Goal: Task Accomplishment & Management: Use online tool/utility

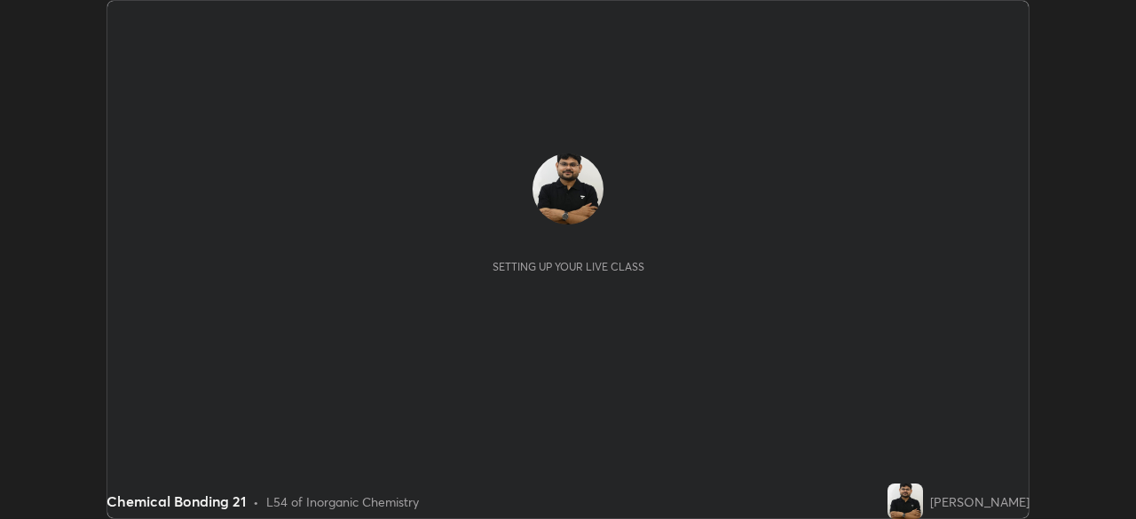
scroll to position [519, 1135]
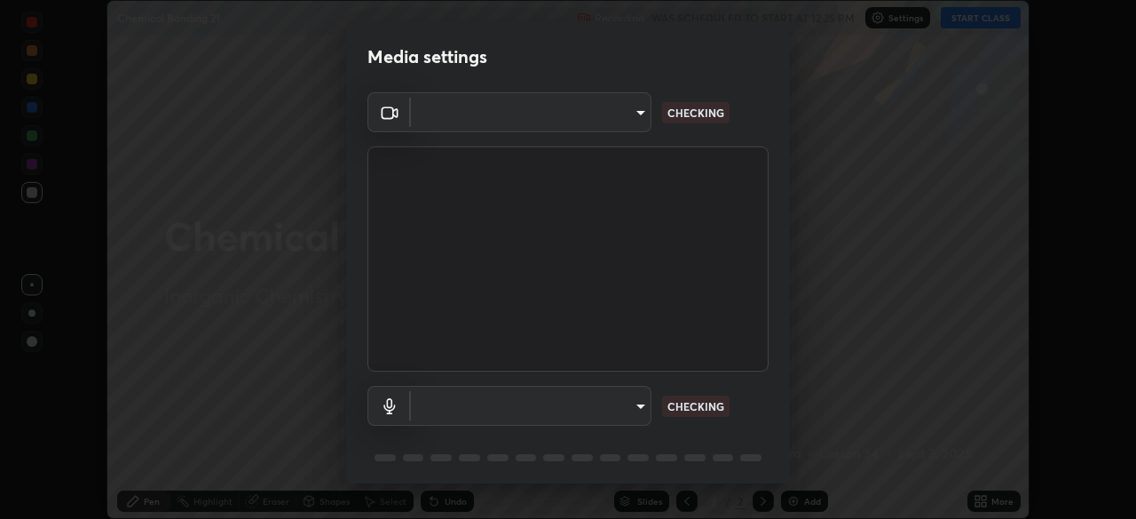
click at [582, 417] on body "Erase all Chemical Bonding 21 Recording WAS SCHEDULED TO START AT 12:25 PM Sett…" at bounding box center [568, 259] width 1136 height 519
type input "ddeb460be698feac5301e169f53eca599c89e620ae617368e30cc776484c20c4"
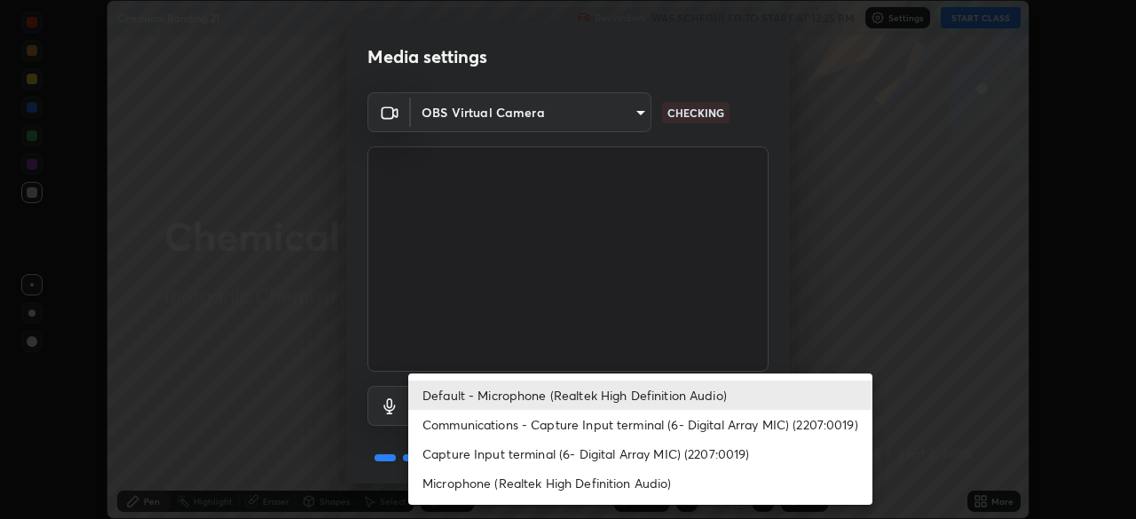
click at [582, 484] on li "Microphone (Realtek High Definition Audio)" at bounding box center [640, 482] width 464 height 29
type input "f004d940c31081e6b16f6c88961f672aa5ec6747dbf5629a26c28f94701fa2d6"
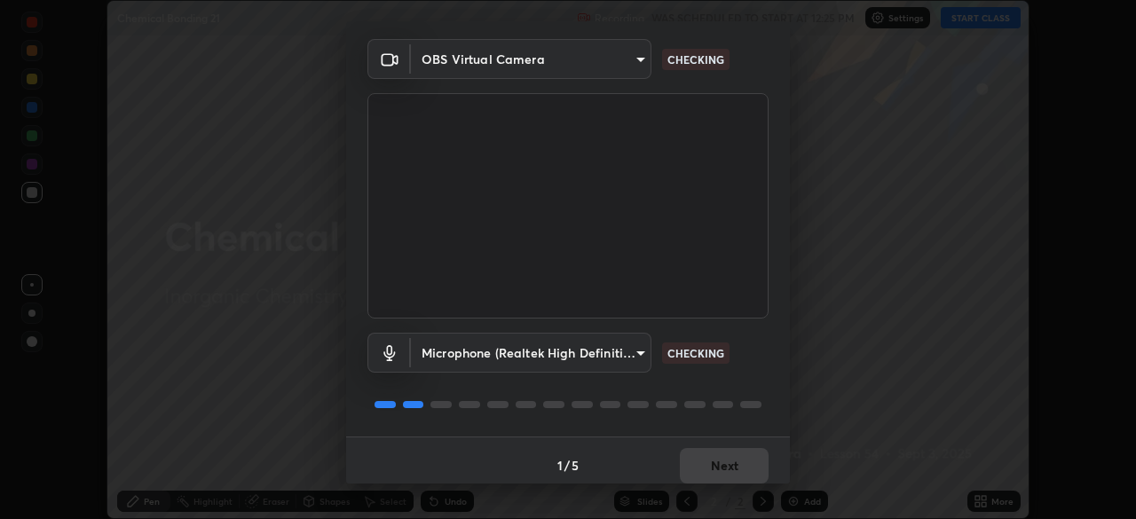
scroll to position [63, 0]
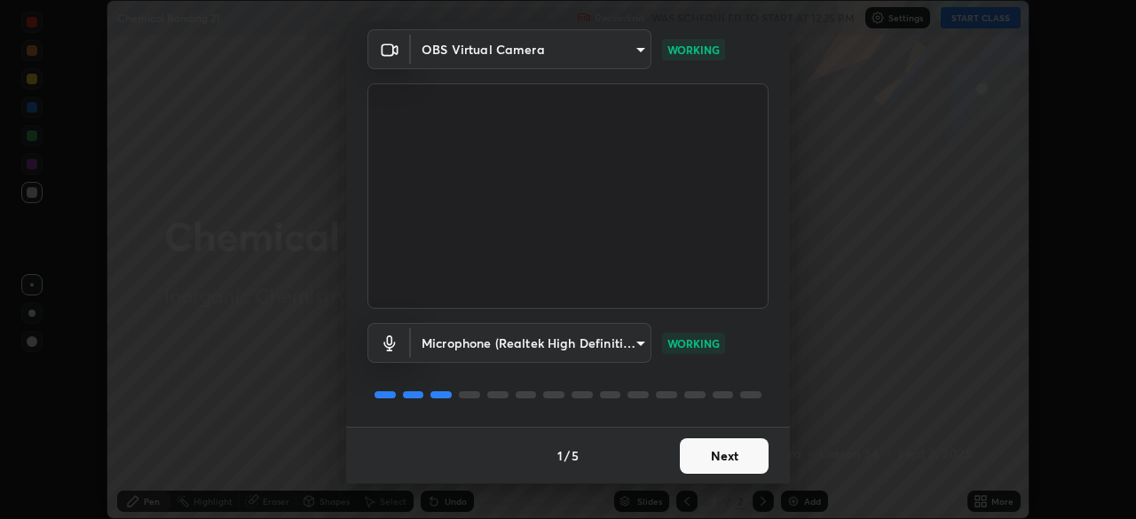
click at [729, 458] on button "Next" at bounding box center [724, 455] width 89 height 35
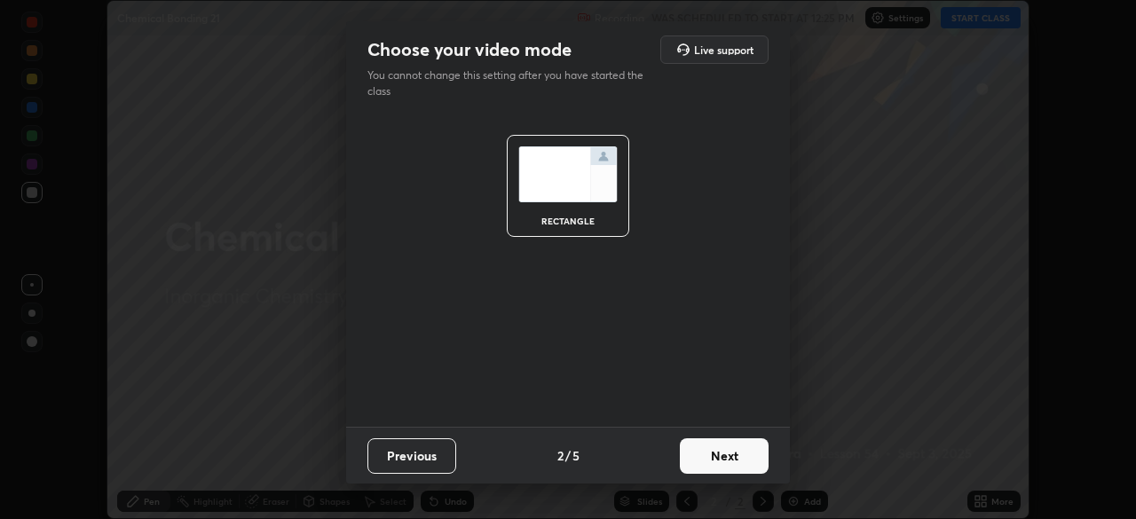
scroll to position [0, 0]
click at [731, 462] on button "Next" at bounding box center [724, 455] width 89 height 35
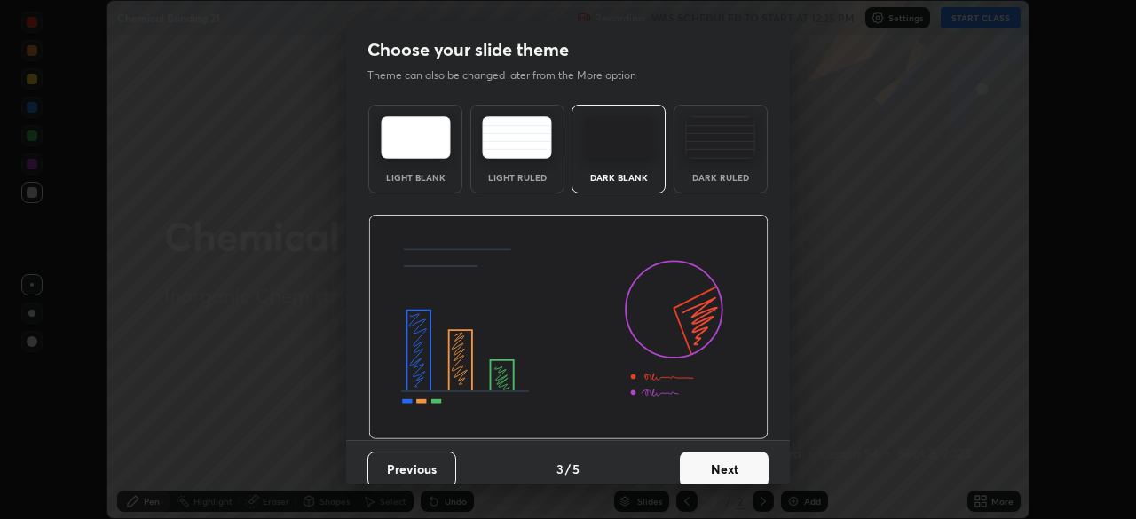
click at [734, 466] on button "Next" at bounding box center [724, 469] width 89 height 35
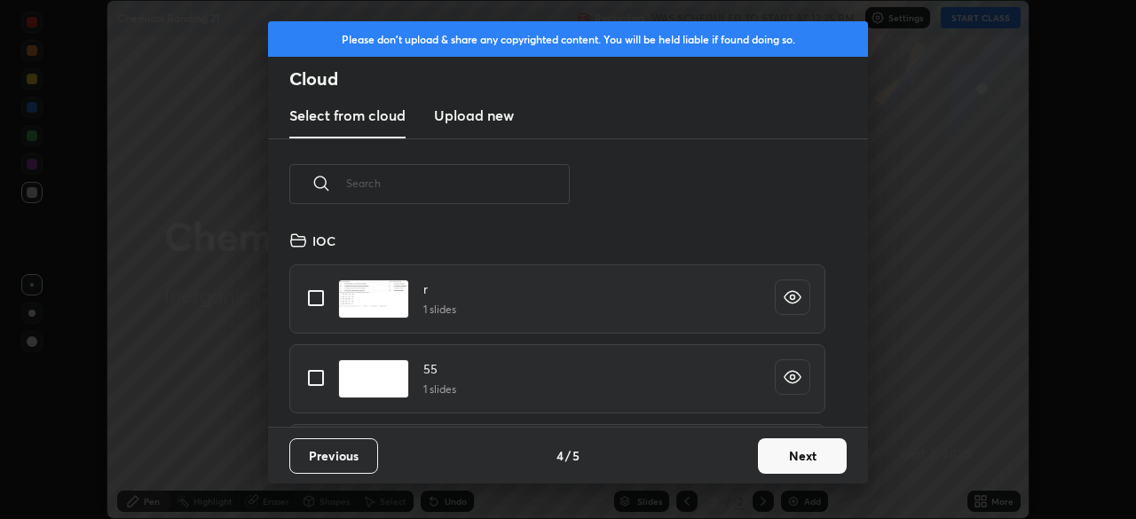
click at [770, 458] on button "Next" at bounding box center [802, 455] width 89 height 35
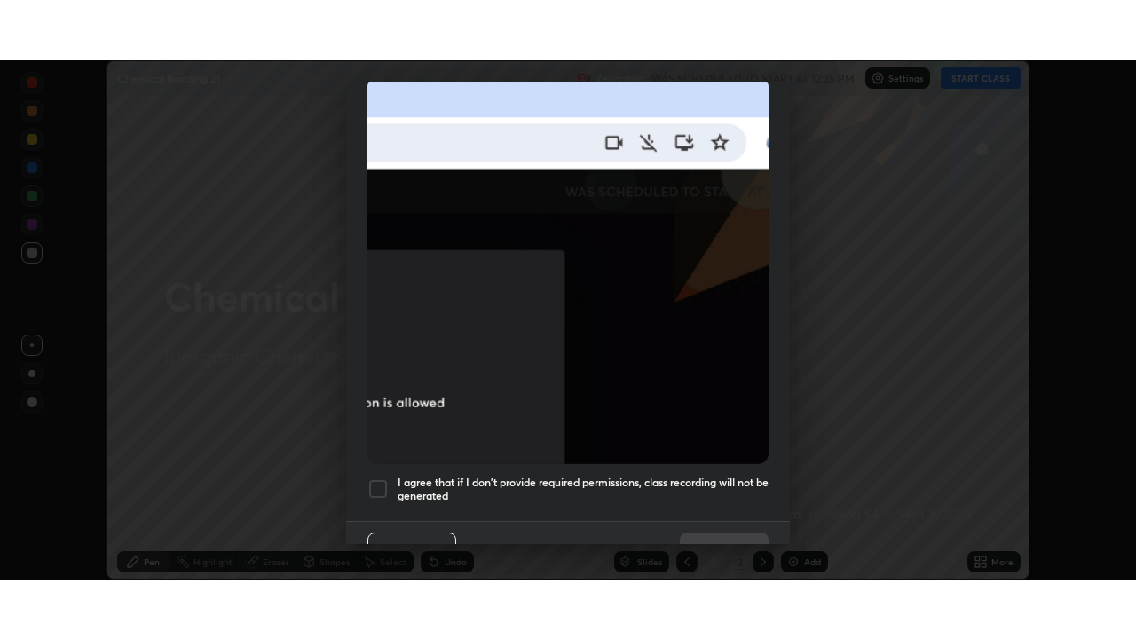
scroll to position [425, 0]
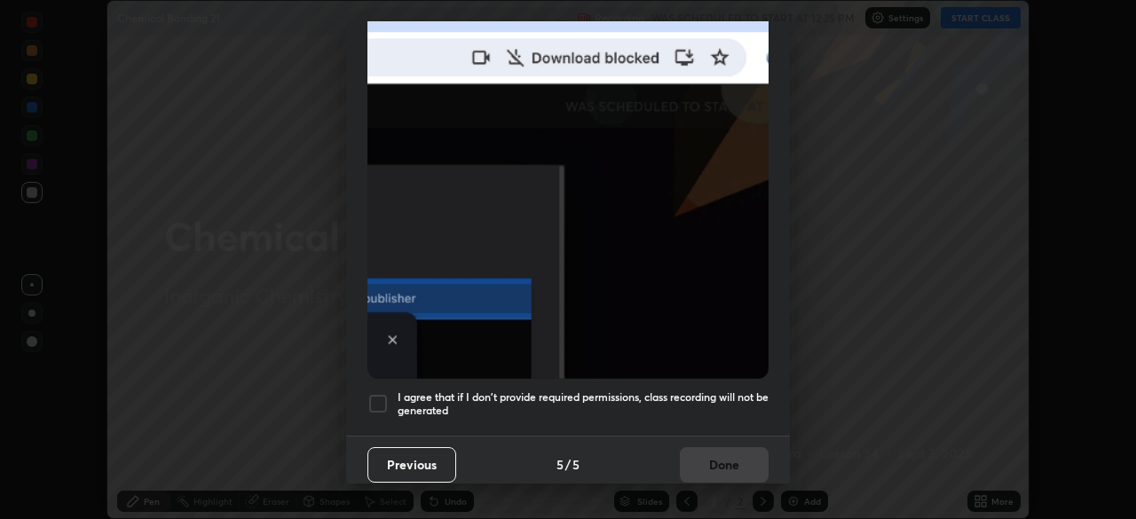
click at [673, 390] on h5 "I agree that if I don't provide required permissions, class recording will not …" at bounding box center [583, 404] width 371 height 28
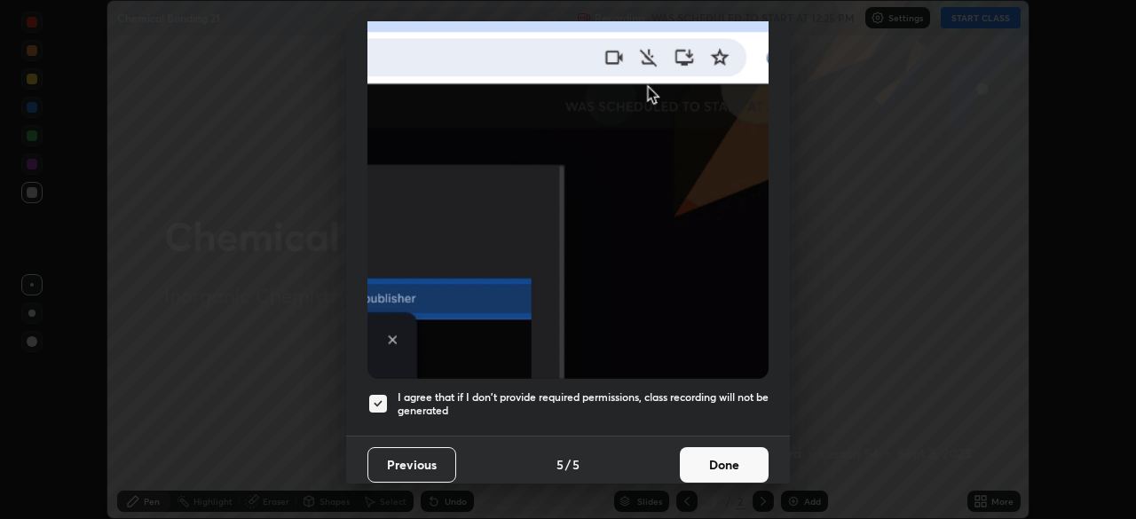
click at [719, 461] on button "Done" at bounding box center [724, 464] width 89 height 35
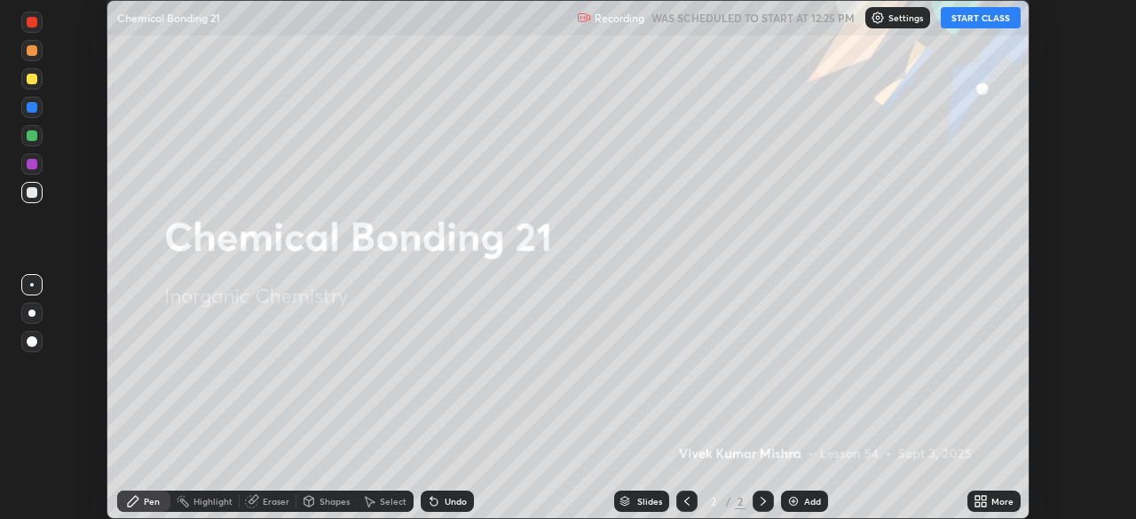
click at [964, 25] on button "START CLASS" at bounding box center [981, 17] width 80 height 21
click at [984, 502] on icon at bounding box center [983, 504] width 4 height 4
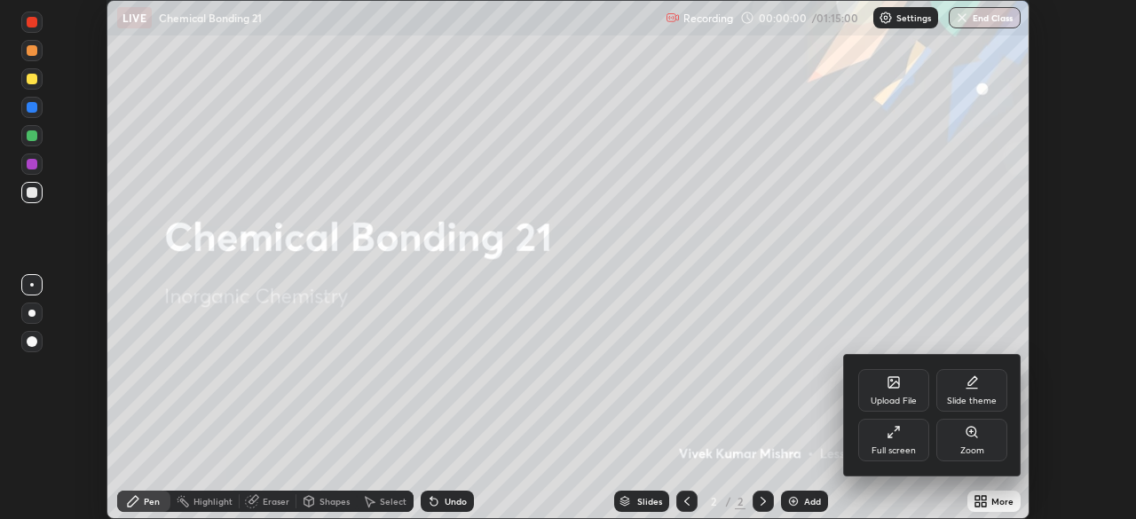
click at [901, 443] on div "Full screen" at bounding box center [893, 440] width 71 height 43
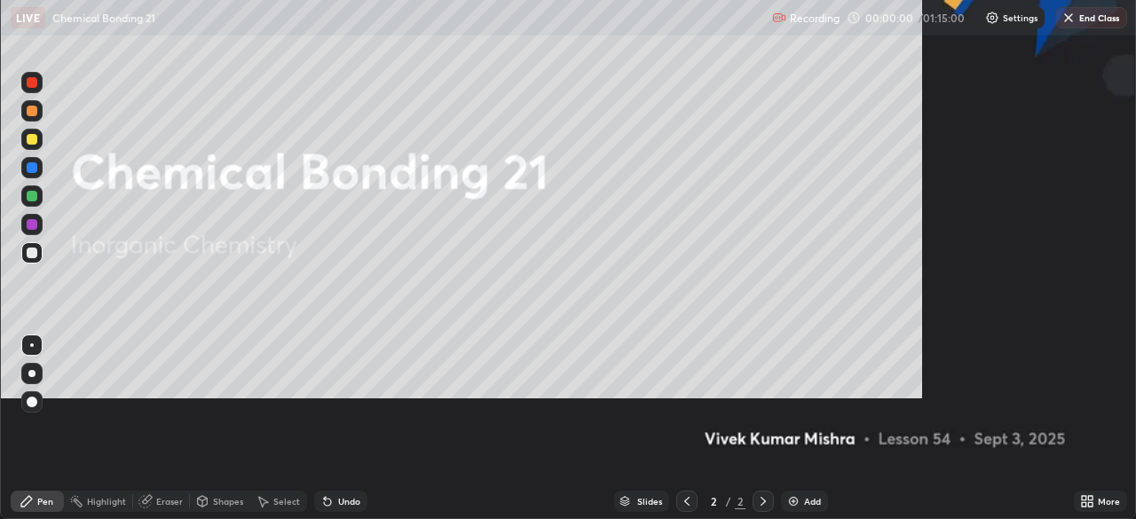
scroll to position [639, 1136]
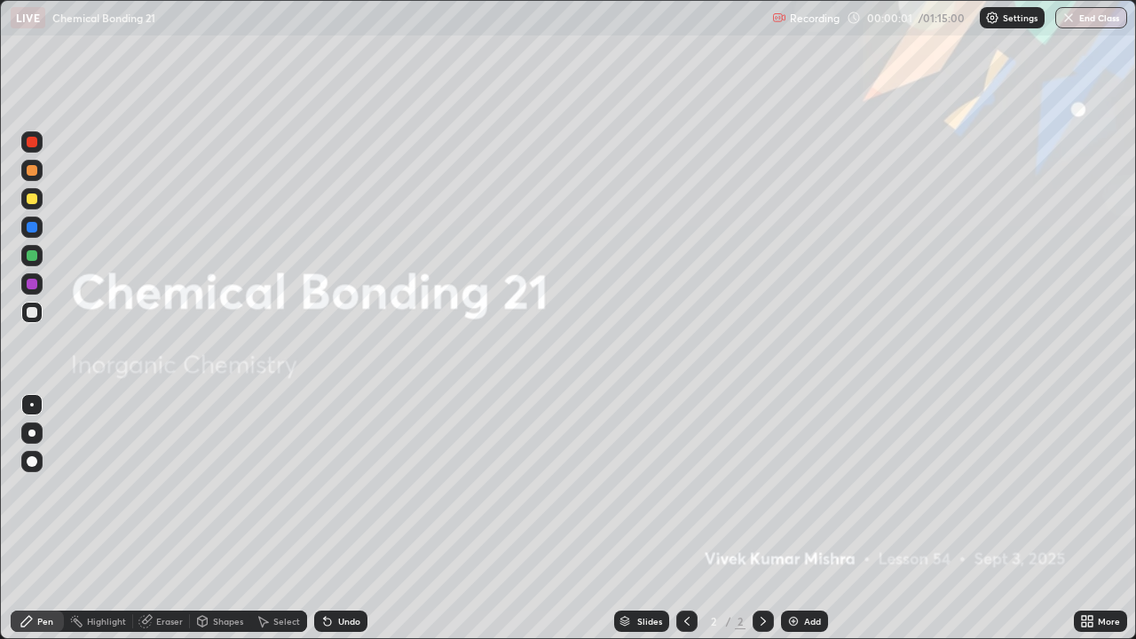
click at [1084, 518] on icon at bounding box center [1084, 618] width 4 height 4
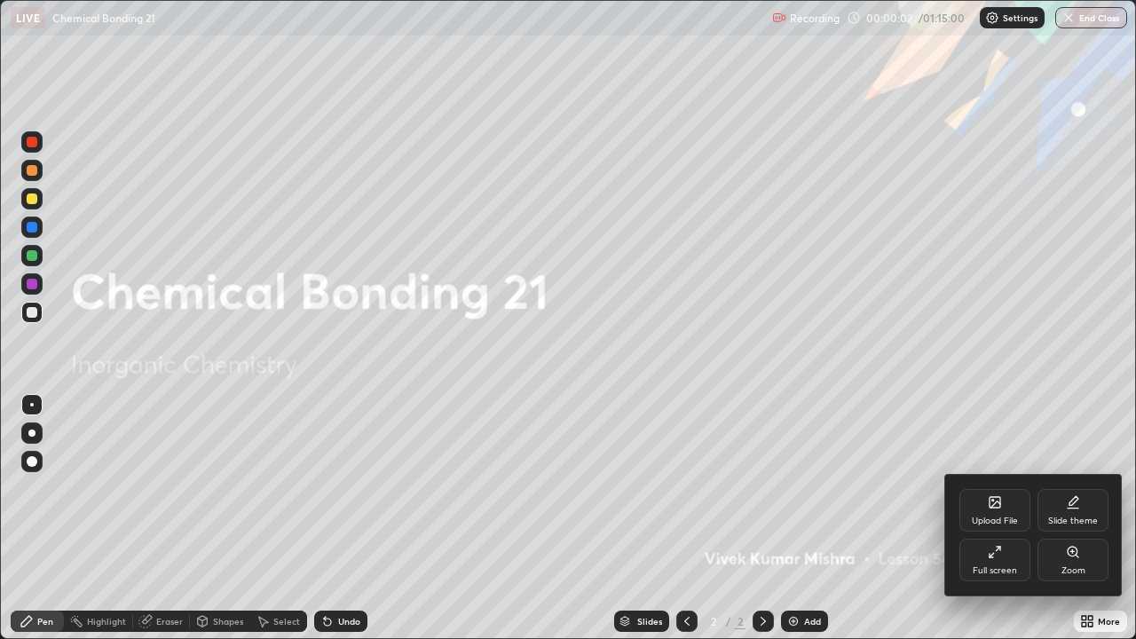
click at [1062, 503] on div "Slide theme" at bounding box center [1072, 510] width 71 height 43
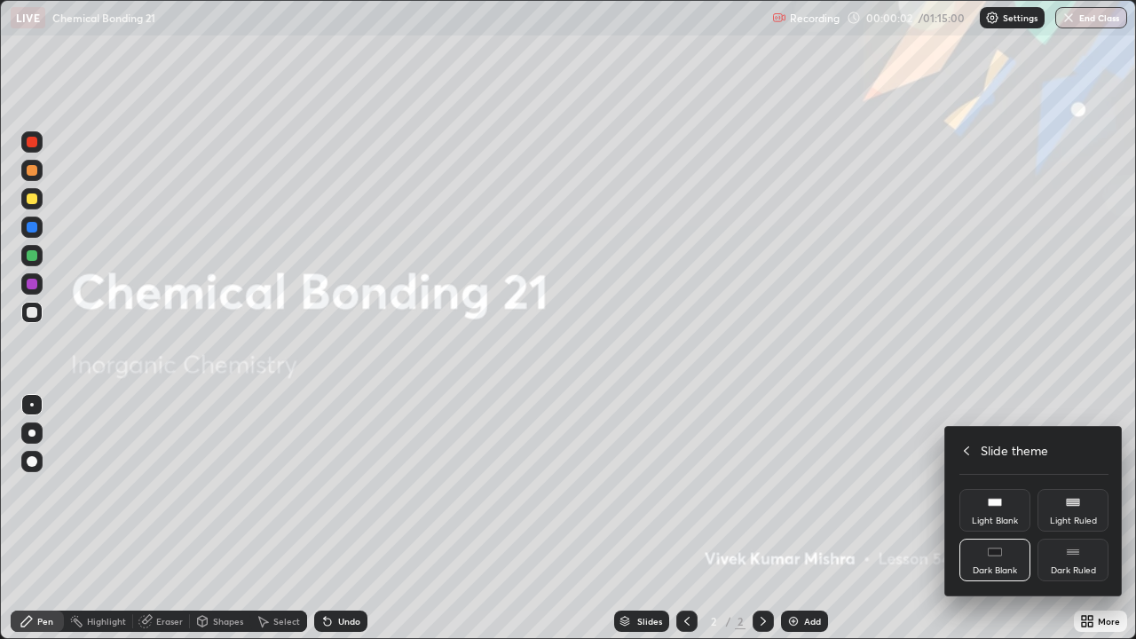
click at [1078, 518] on icon at bounding box center [1073, 552] width 14 height 14
click at [966, 450] on icon at bounding box center [966, 451] width 14 height 14
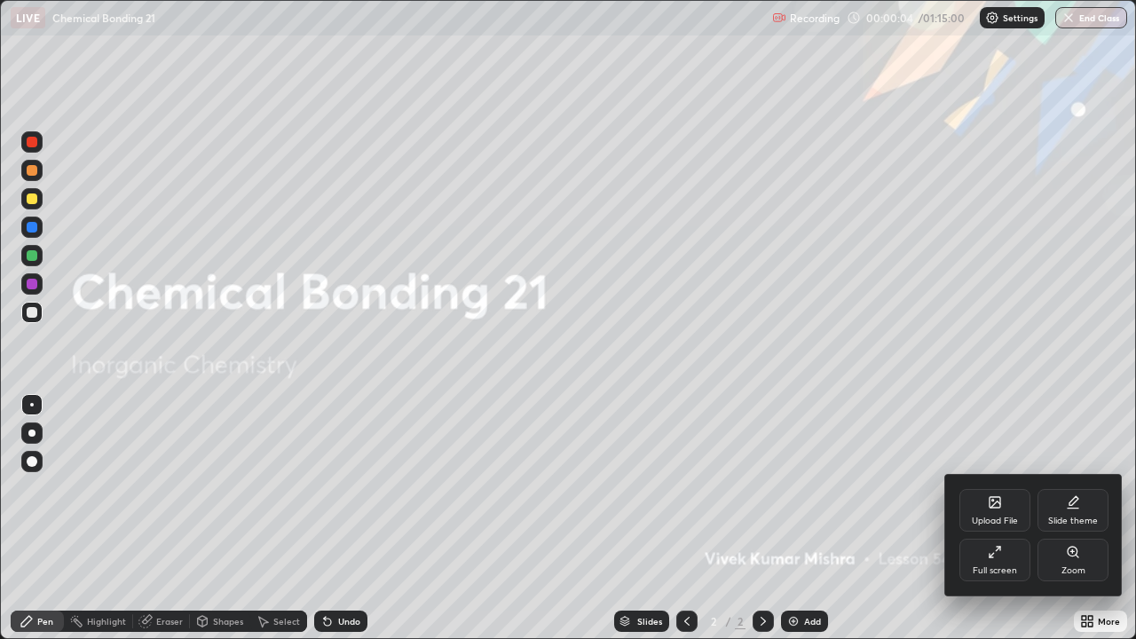
click at [879, 518] on div at bounding box center [568, 319] width 1136 height 639
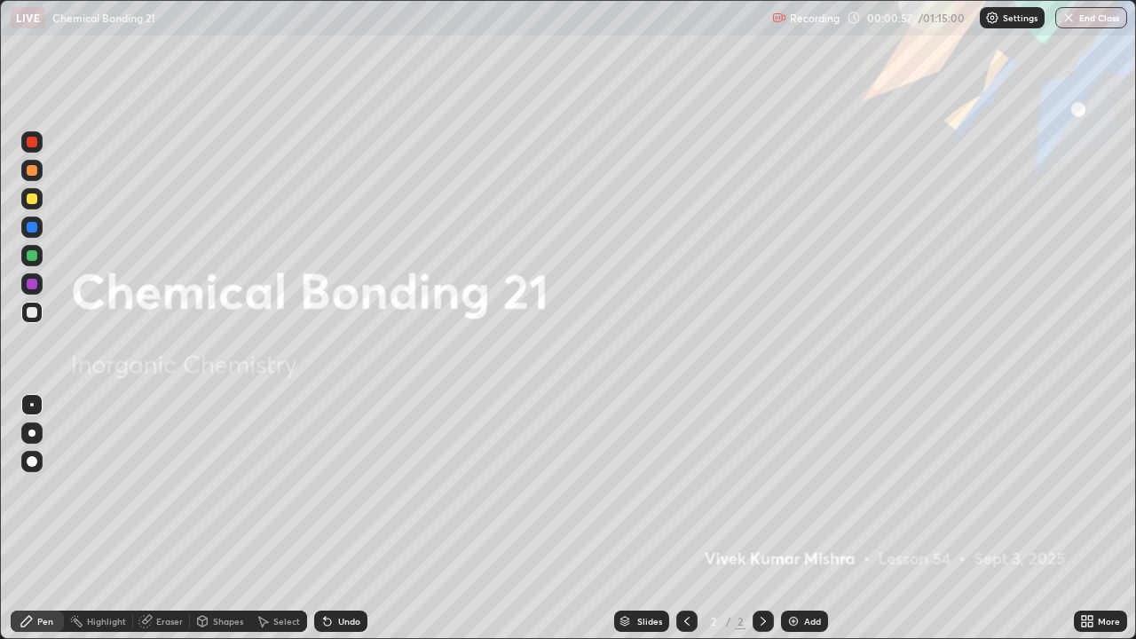
click at [790, 518] on img at bounding box center [793, 621] width 14 height 14
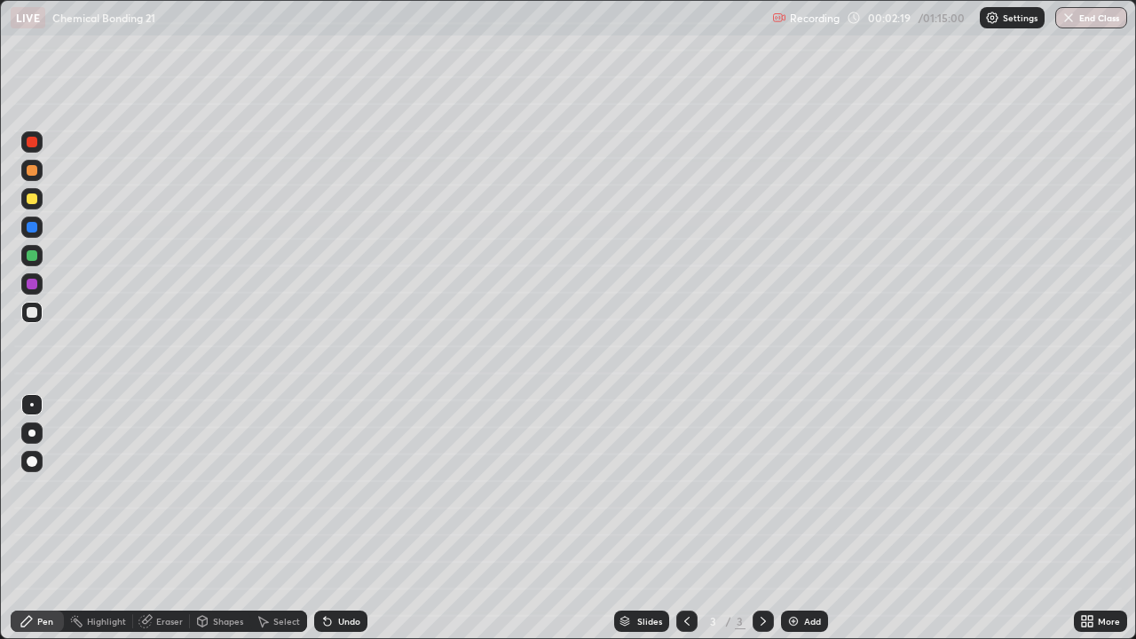
click at [29, 256] on div at bounding box center [32, 255] width 11 height 11
click at [25, 311] on div at bounding box center [31, 312] width 21 height 21
click at [35, 280] on div at bounding box center [32, 284] width 11 height 11
click at [31, 200] on div at bounding box center [32, 198] width 11 height 11
click at [808, 518] on div "Add" at bounding box center [812, 621] width 17 height 9
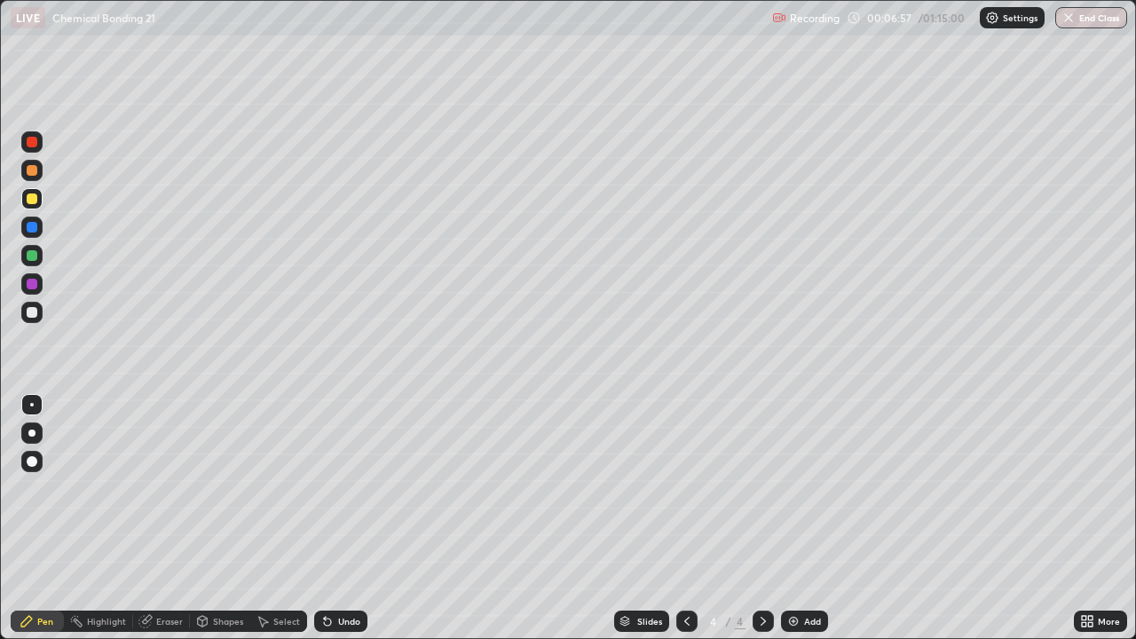
click at [28, 143] on div at bounding box center [32, 142] width 11 height 11
click at [29, 203] on div at bounding box center [32, 198] width 11 height 11
click at [36, 315] on div at bounding box center [32, 312] width 11 height 11
click at [25, 287] on div at bounding box center [31, 283] width 21 height 21
click at [31, 311] on div at bounding box center [32, 312] width 11 height 11
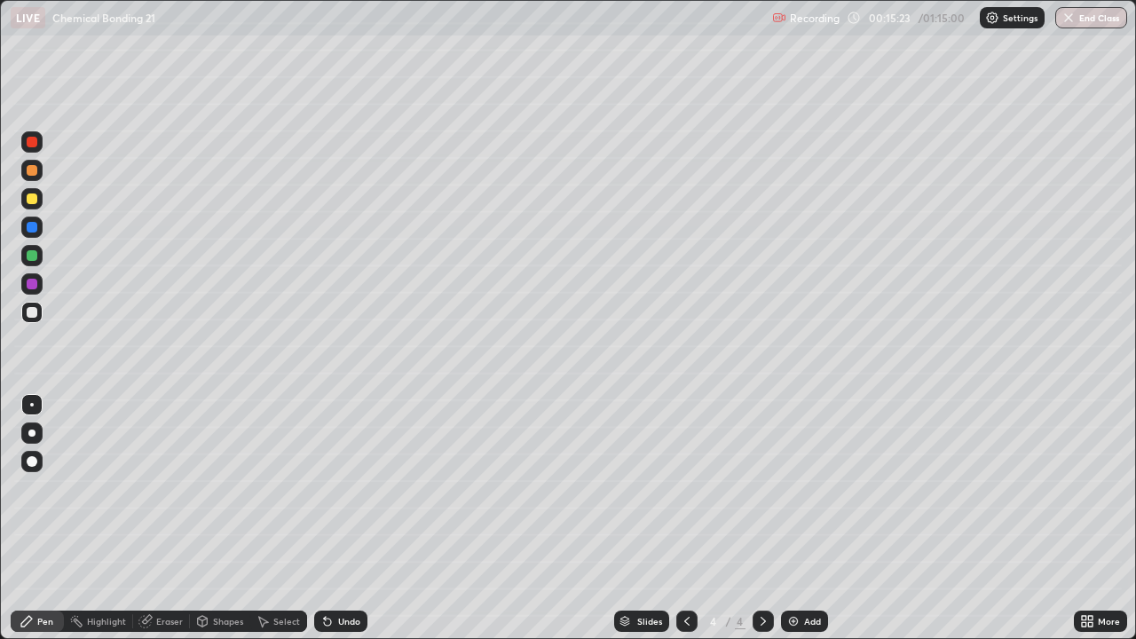
click at [795, 518] on div "Add" at bounding box center [804, 620] width 47 height 21
click at [41, 313] on div at bounding box center [31, 312] width 21 height 21
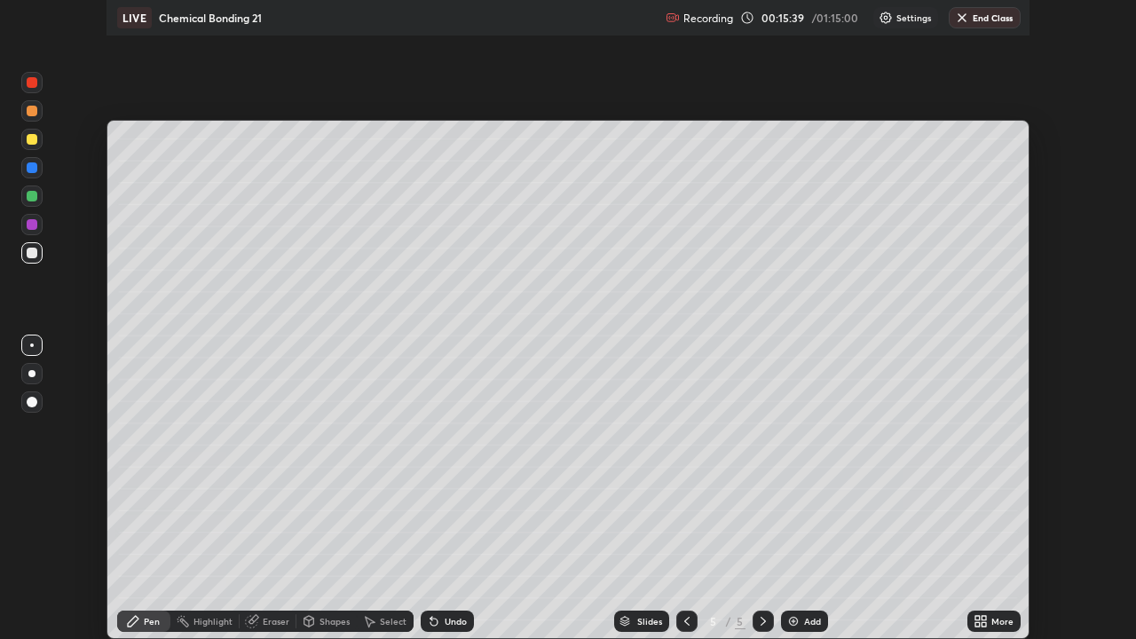
scroll to position [88211, 87595]
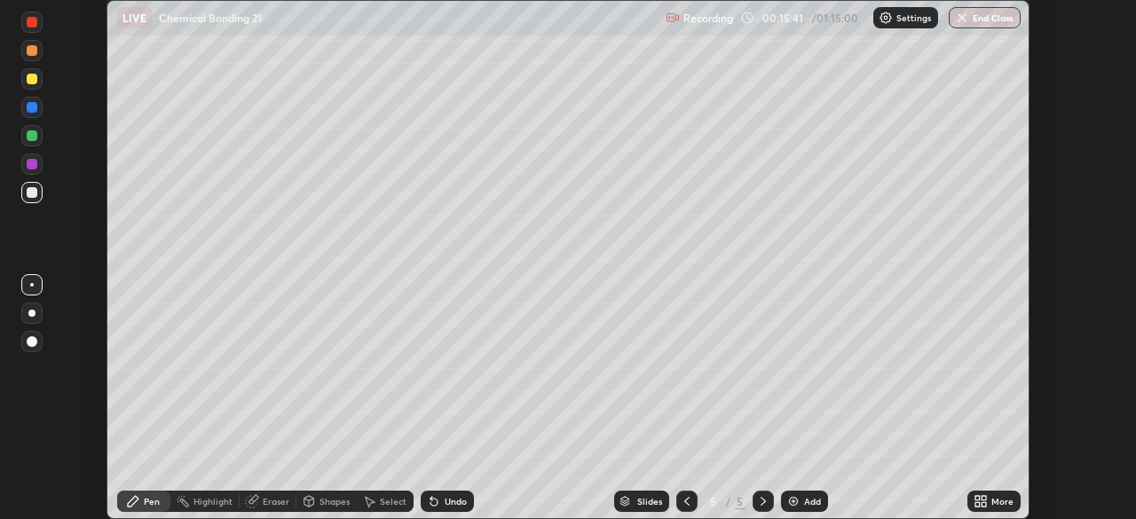
click at [983, 498] on icon at bounding box center [983, 498] width 4 height 4
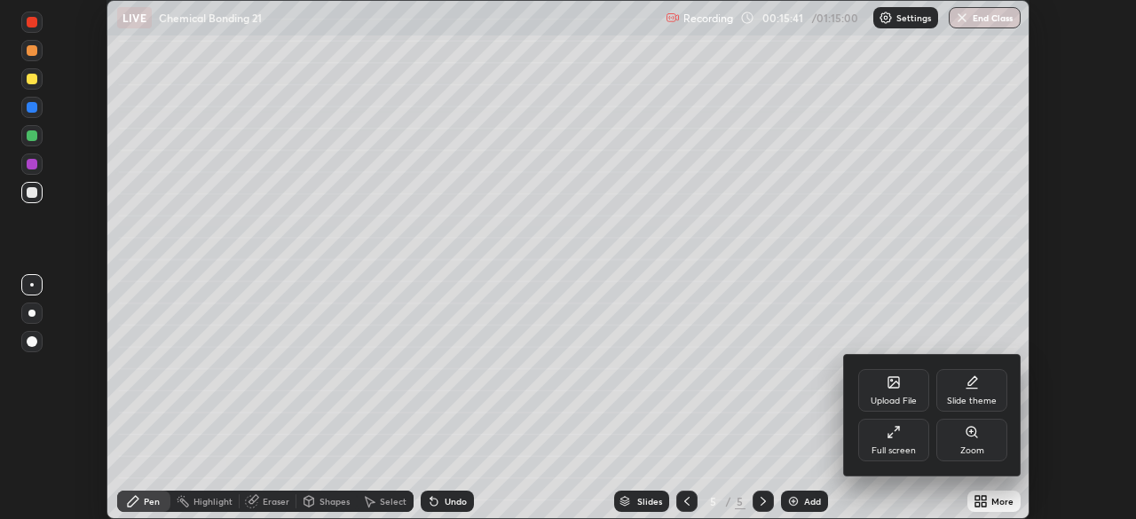
click at [892, 434] on icon at bounding box center [890, 435] width 4 height 4
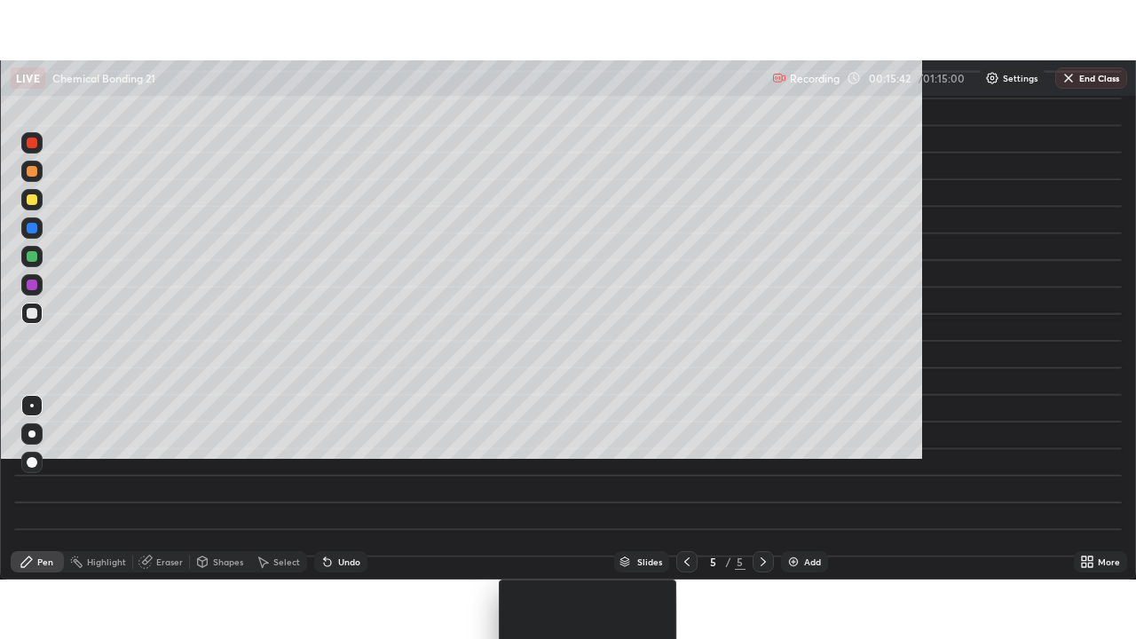
scroll to position [639, 1136]
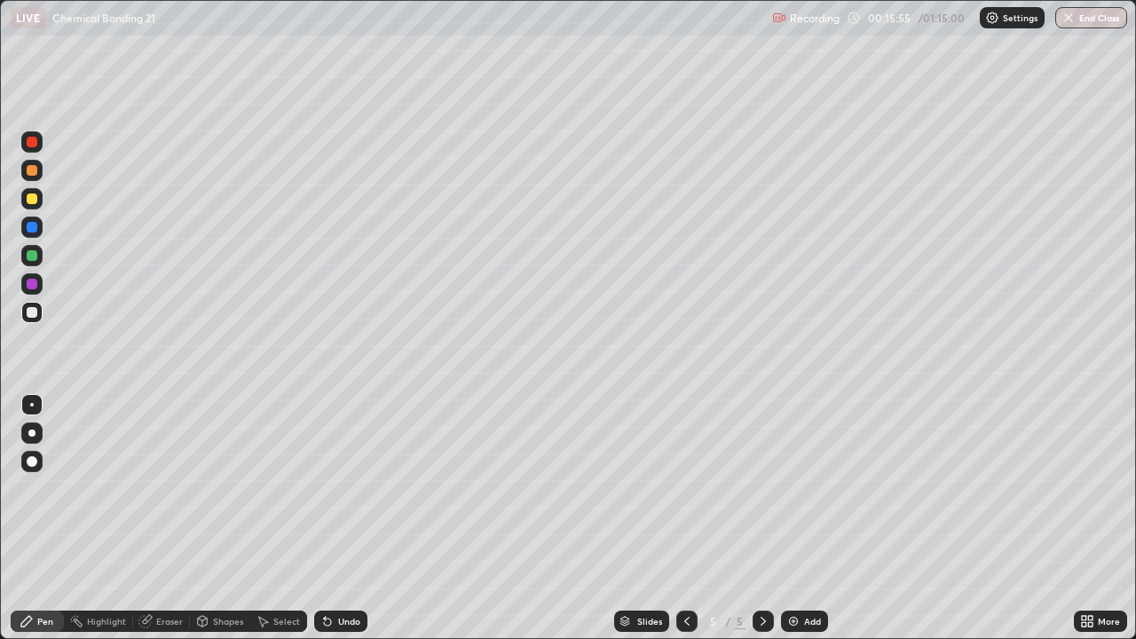
click at [694, 518] on div at bounding box center [686, 620] width 21 height 21
click at [760, 518] on icon at bounding box center [763, 621] width 14 height 14
click at [689, 518] on div at bounding box center [686, 620] width 21 height 21
click at [768, 518] on div at bounding box center [762, 620] width 21 height 21
click at [335, 518] on div "Undo" at bounding box center [340, 620] width 53 height 21
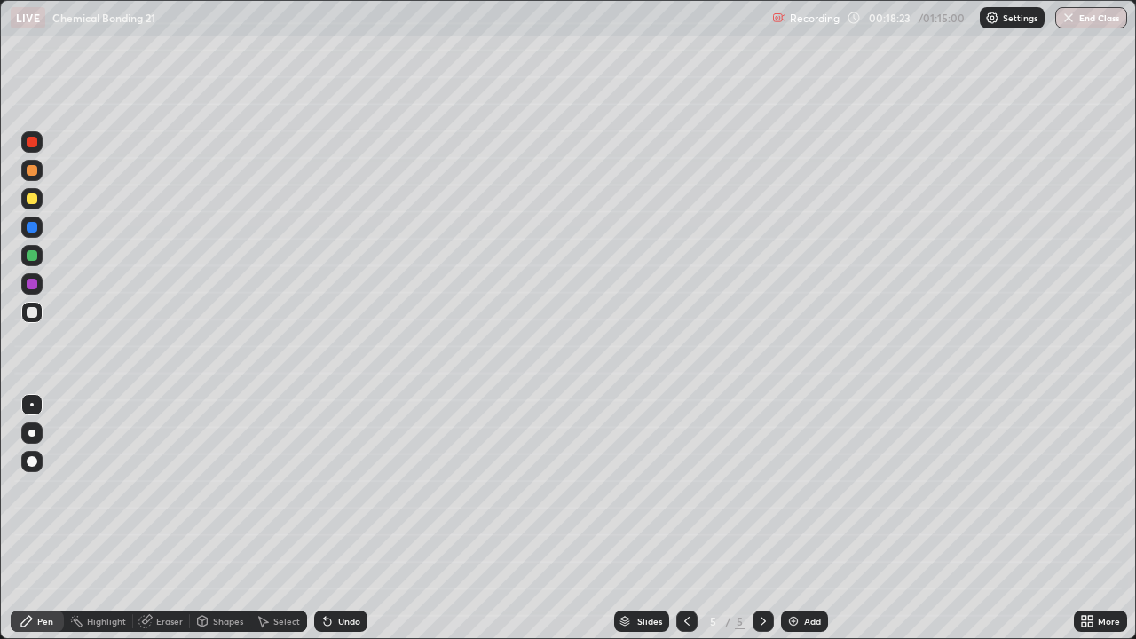
click at [334, 518] on div "Undo" at bounding box center [340, 620] width 53 height 21
click at [30, 284] on div at bounding box center [32, 284] width 11 height 11
click at [342, 518] on div "Undo" at bounding box center [349, 621] width 22 height 9
click at [30, 315] on div at bounding box center [32, 312] width 11 height 11
click at [27, 285] on div at bounding box center [32, 284] width 11 height 11
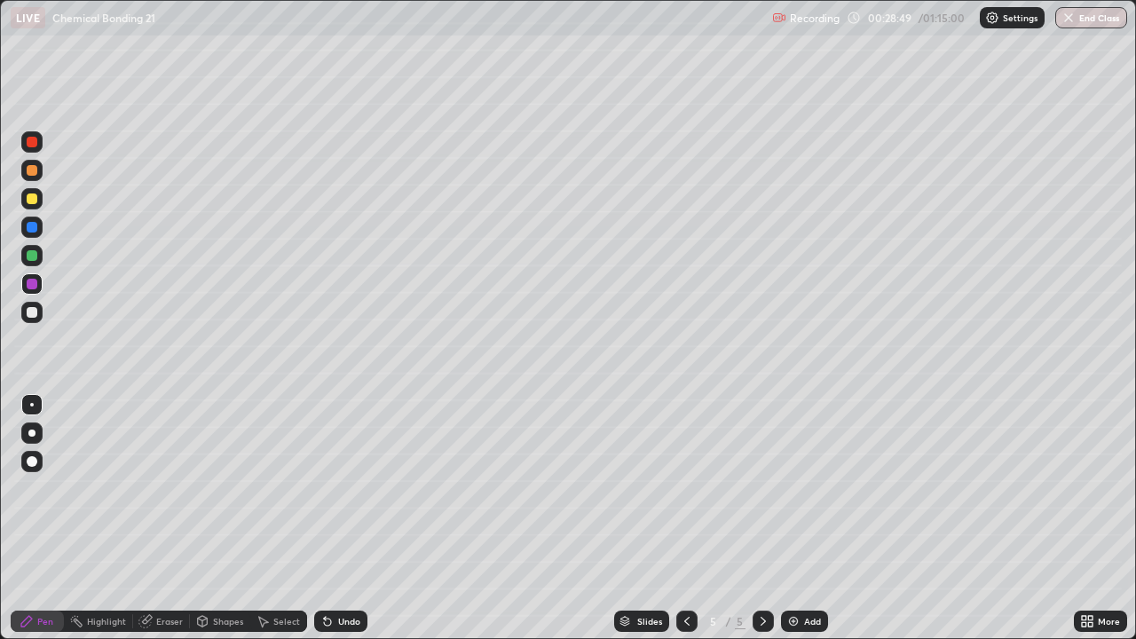
click at [333, 518] on div "Undo" at bounding box center [340, 620] width 53 height 21
click at [332, 518] on icon at bounding box center [327, 621] width 14 height 14
click at [808, 518] on div "Add" at bounding box center [812, 621] width 17 height 9
click at [685, 518] on icon at bounding box center [687, 621] width 14 height 14
click at [761, 518] on icon at bounding box center [763, 621] width 14 height 14
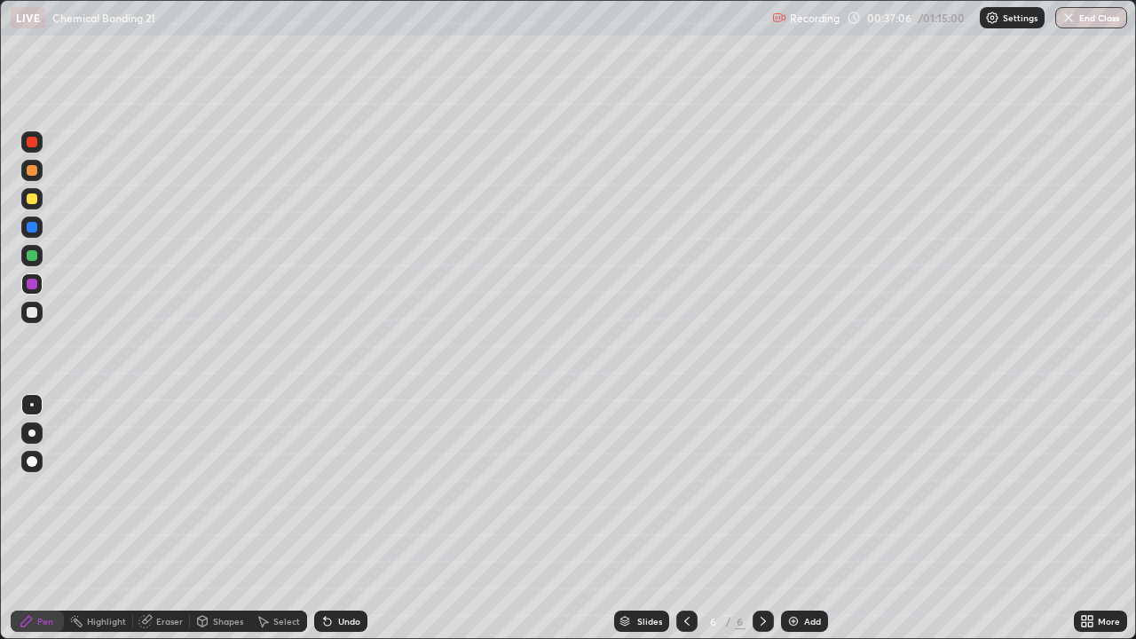
click at [788, 518] on div "Add" at bounding box center [804, 620] width 47 height 21
click at [25, 317] on div at bounding box center [31, 312] width 21 height 21
click at [29, 145] on div at bounding box center [32, 142] width 11 height 11
click at [273, 518] on div "Select" at bounding box center [286, 621] width 27 height 9
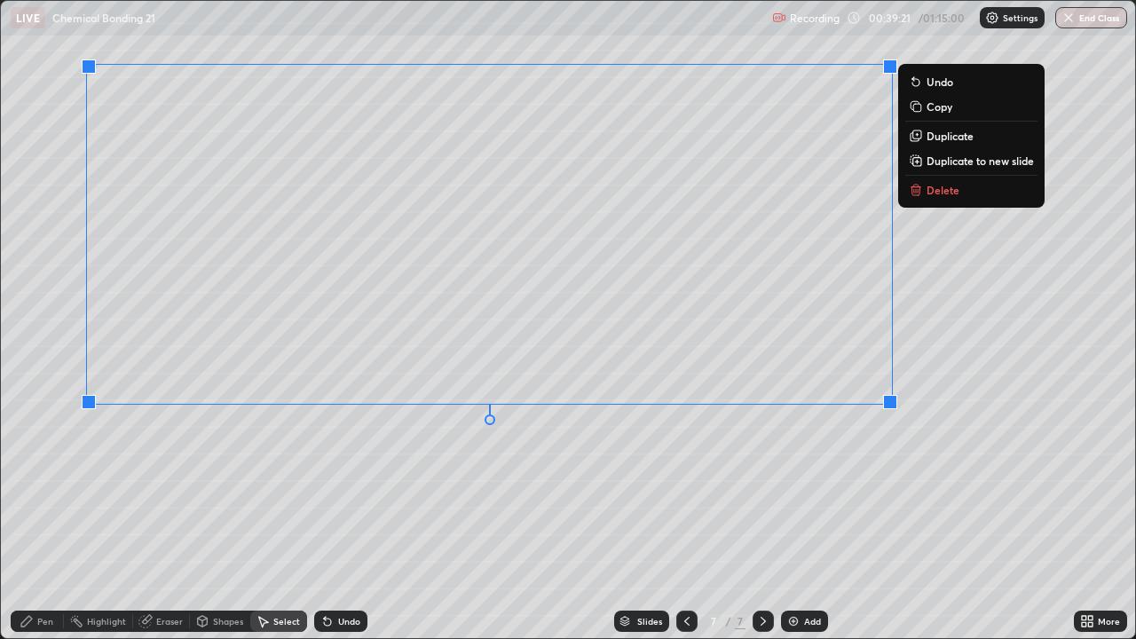
click at [947, 518] on div "0 ° Undo Copy Duplicate Duplicate to new slide Delete" at bounding box center [568, 319] width 1134 height 637
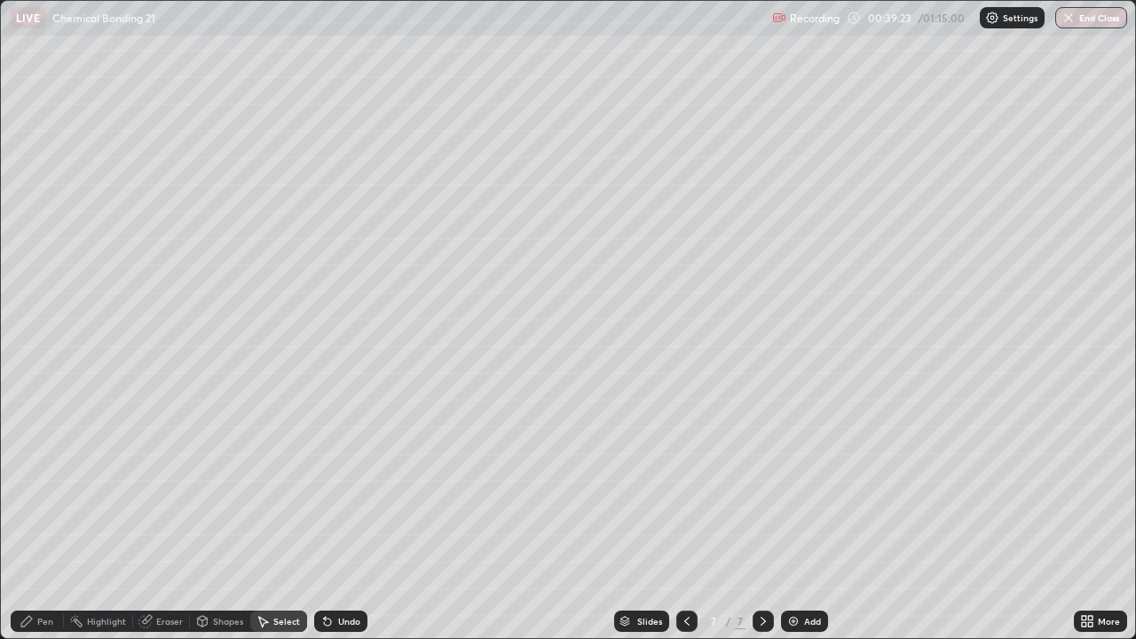
click at [32, 518] on icon at bounding box center [27, 621] width 14 height 14
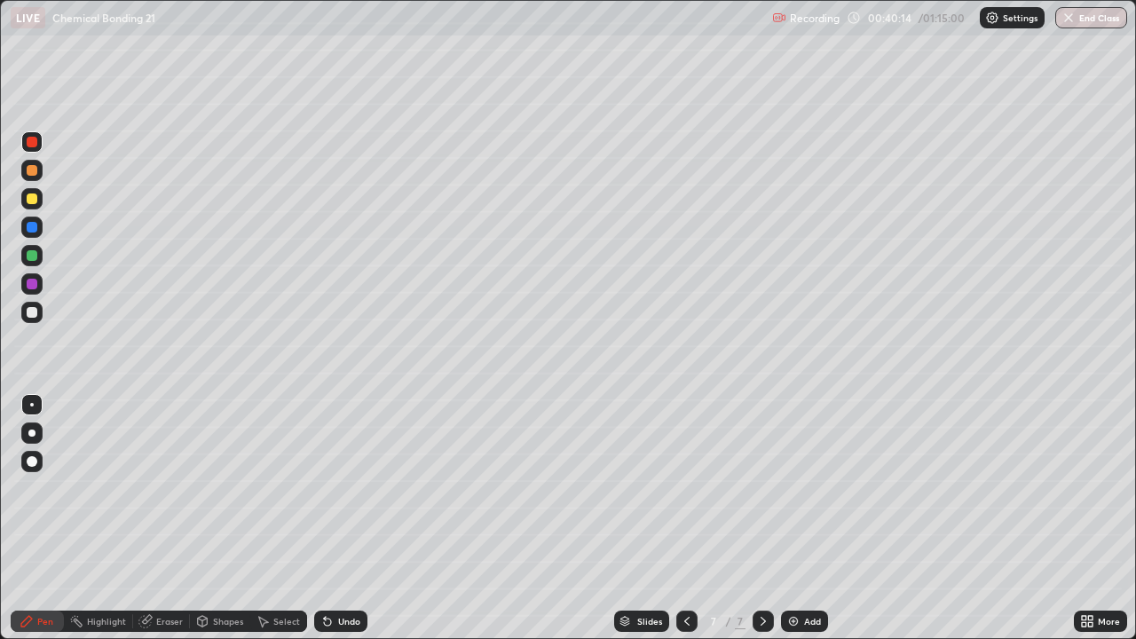
click at [29, 309] on div at bounding box center [32, 312] width 11 height 11
click at [29, 254] on div at bounding box center [32, 255] width 11 height 11
click at [29, 197] on div at bounding box center [32, 198] width 11 height 11
click at [32, 256] on div at bounding box center [32, 255] width 11 height 11
click at [1090, 518] on icon at bounding box center [1090, 618] width 4 height 4
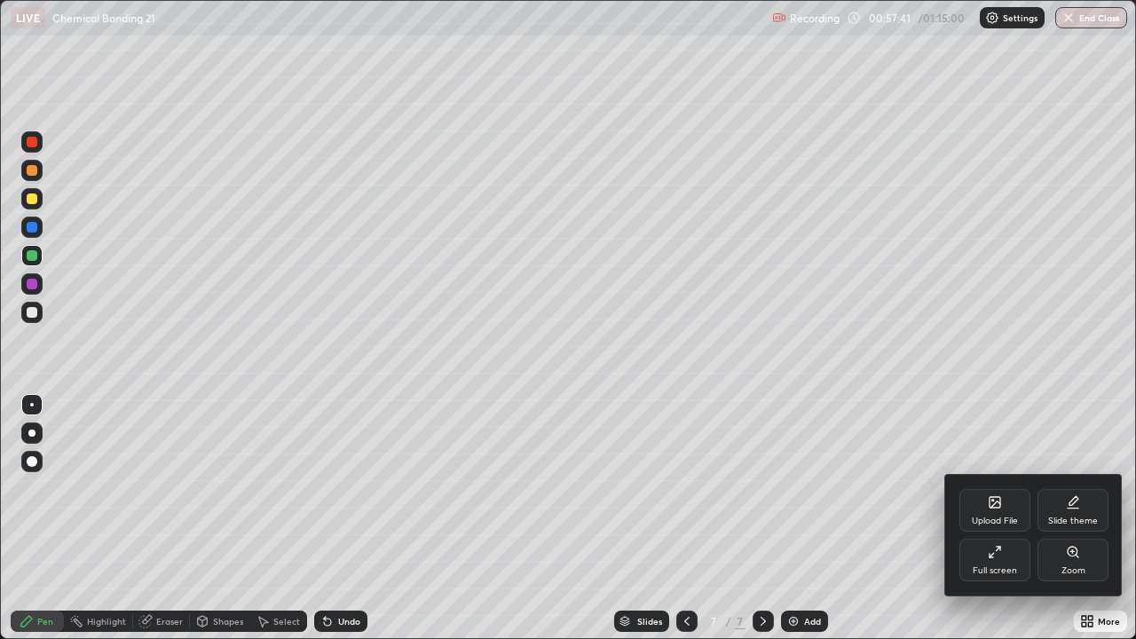
click at [1067, 518] on div "Zoom" at bounding box center [1072, 560] width 71 height 43
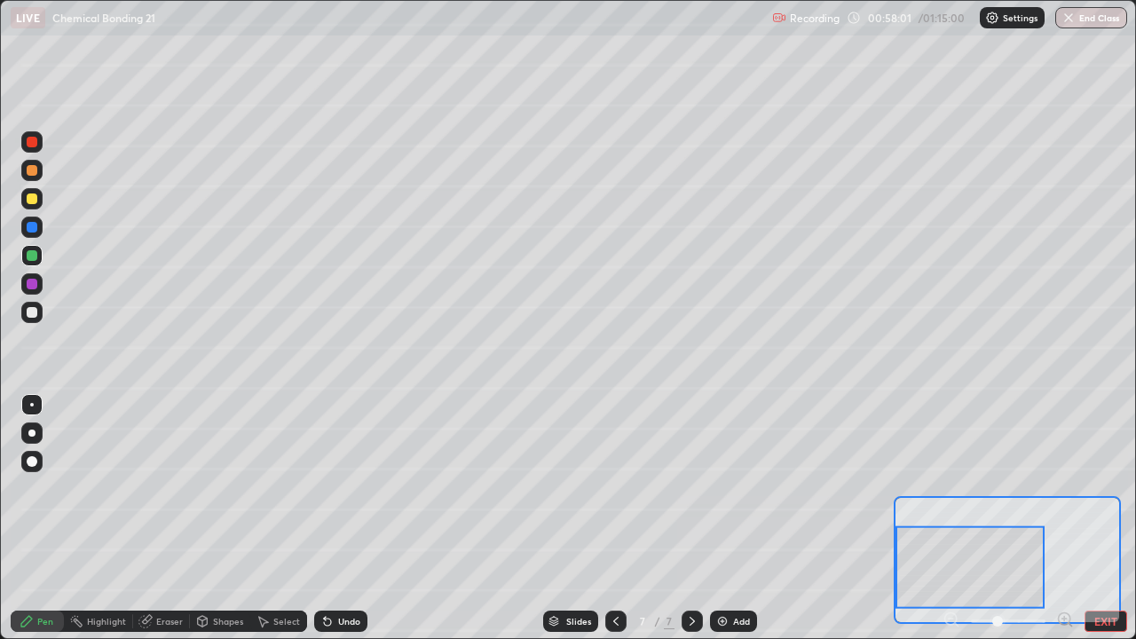
click at [26, 199] on div at bounding box center [31, 198] width 21 height 21
click at [29, 311] on div at bounding box center [32, 312] width 11 height 11
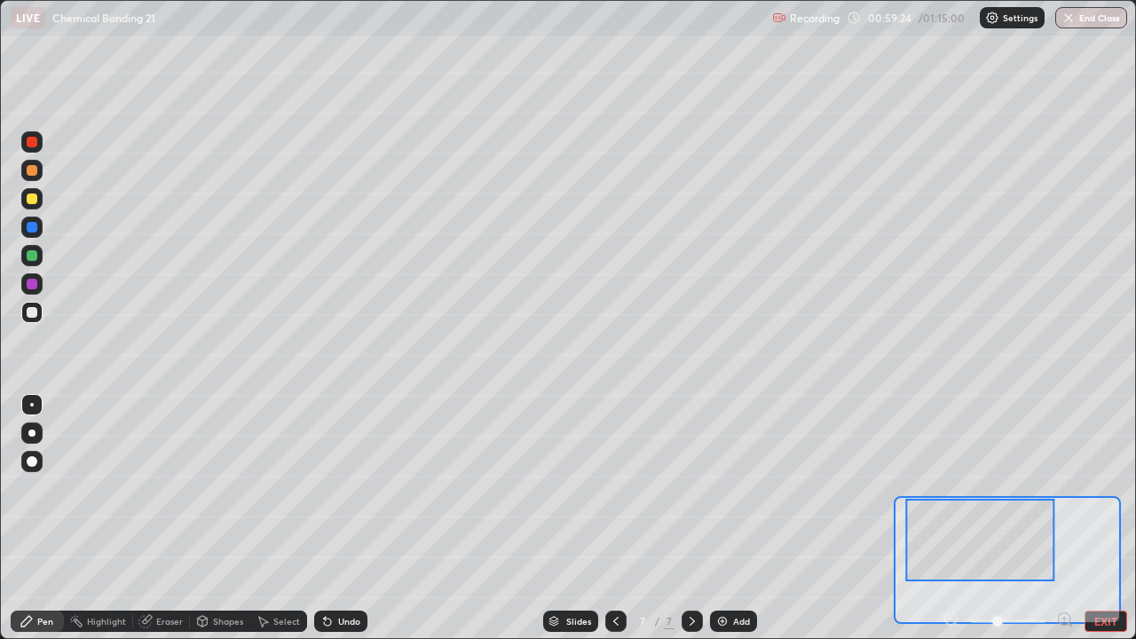
click at [348, 518] on div "Undo" at bounding box center [349, 621] width 22 height 9
click at [343, 518] on div "Undo" at bounding box center [340, 620] width 53 height 21
click at [344, 518] on div "Undo" at bounding box center [340, 620] width 53 height 21
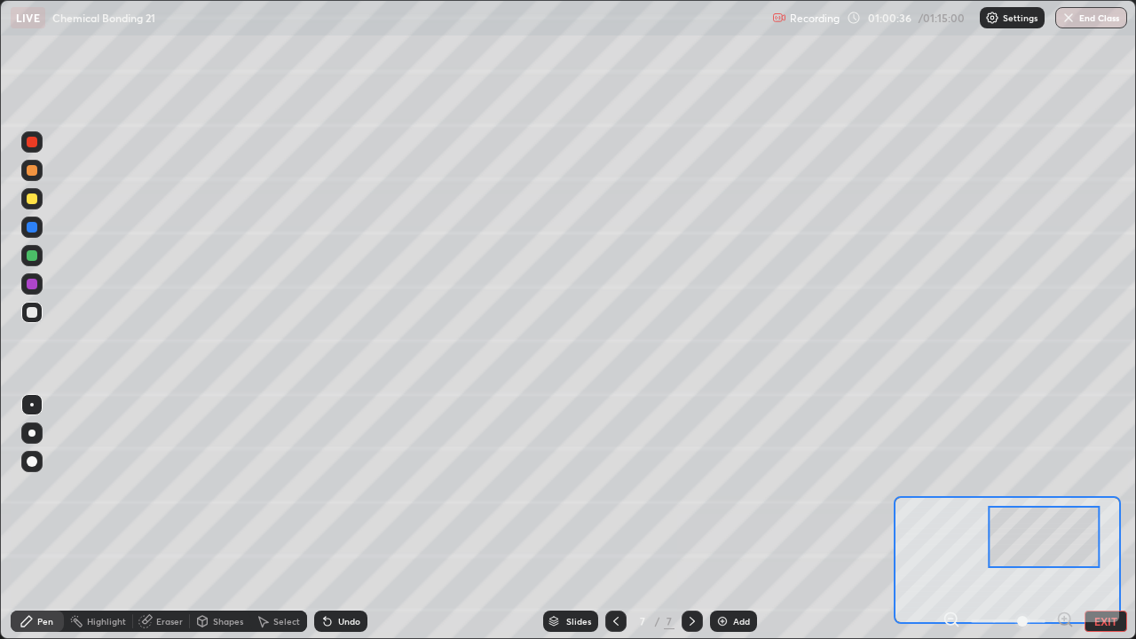
click at [33, 253] on div at bounding box center [32, 255] width 11 height 11
click at [30, 227] on div at bounding box center [32, 227] width 11 height 11
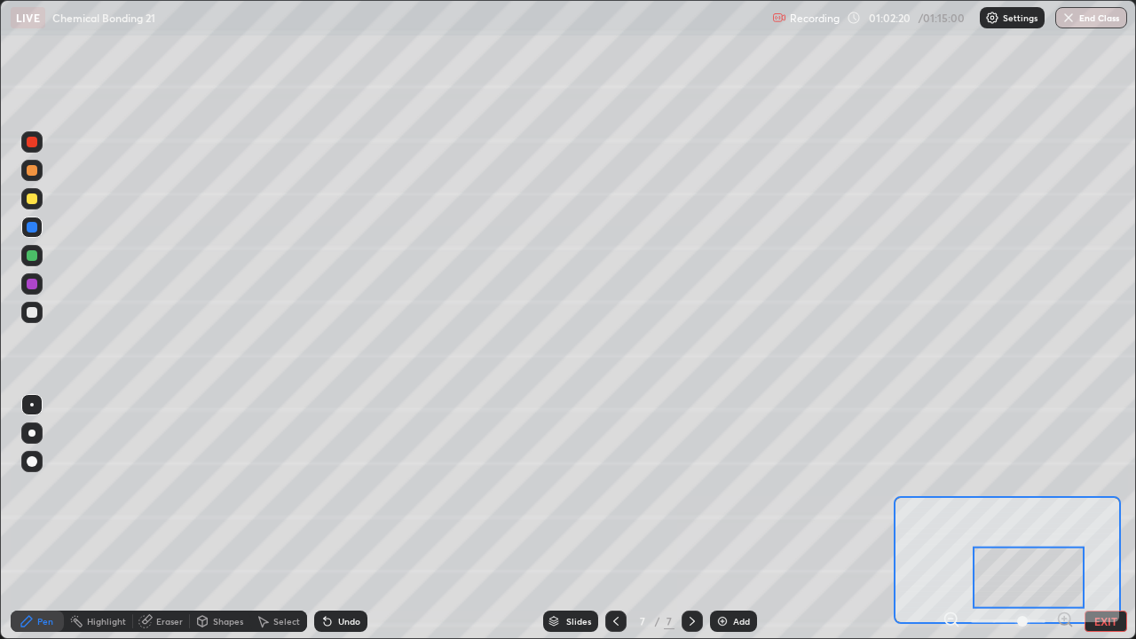
click at [35, 280] on div at bounding box center [32, 284] width 11 height 11
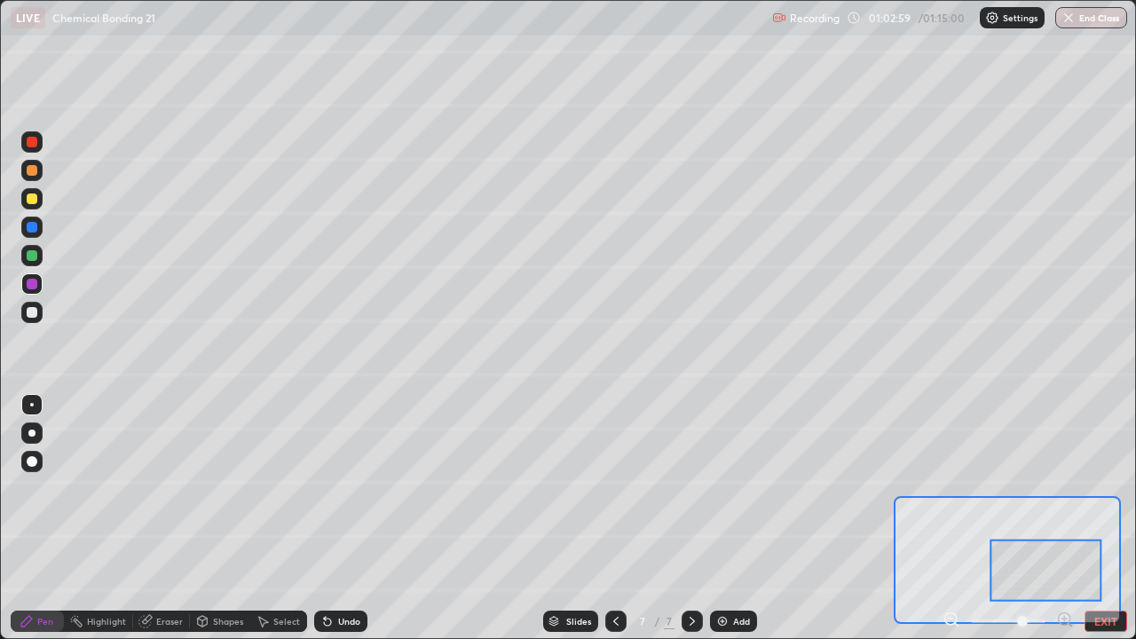
click at [173, 518] on div "Eraser" at bounding box center [169, 621] width 27 height 9
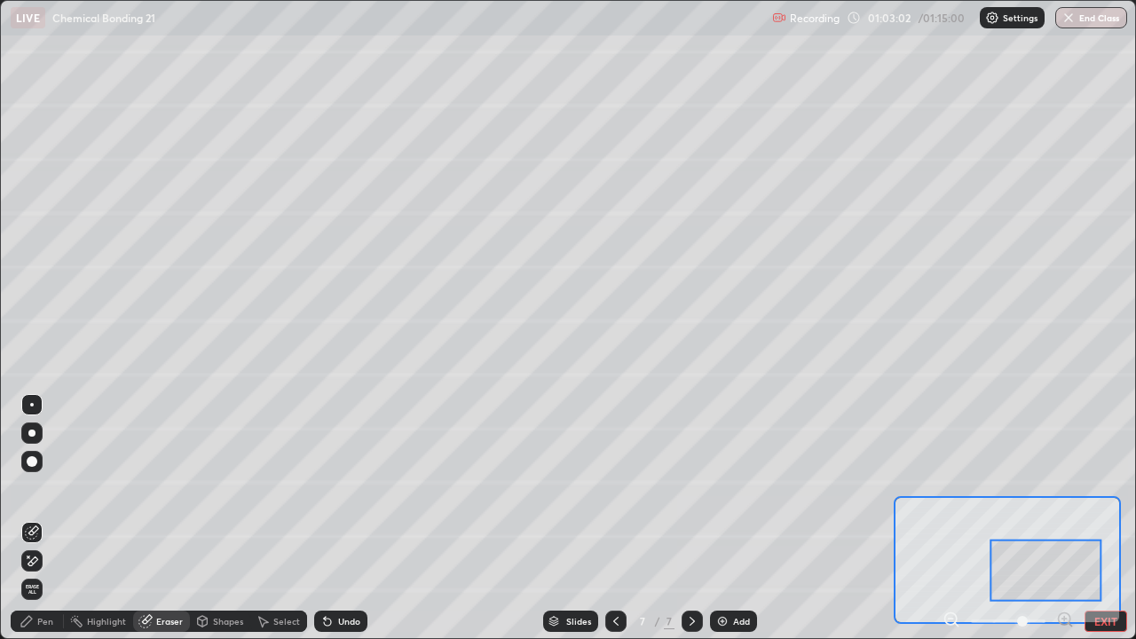
click at [43, 518] on div "Pen" at bounding box center [37, 620] width 53 height 21
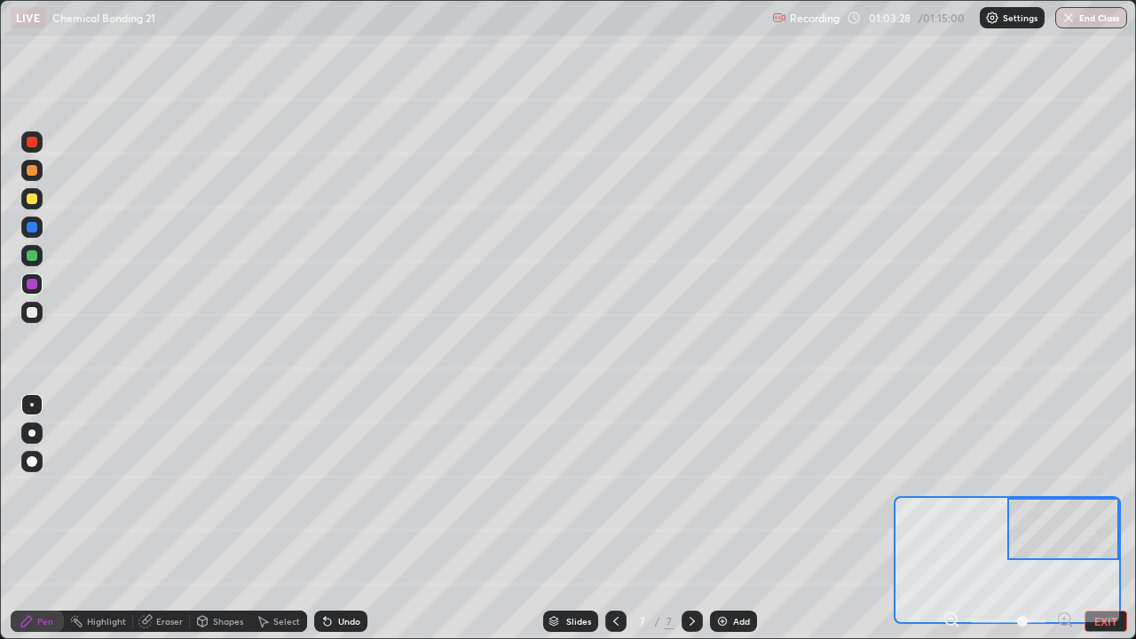
click at [156, 518] on div "Eraser" at bounding box center [169, 621] width 27 height 9
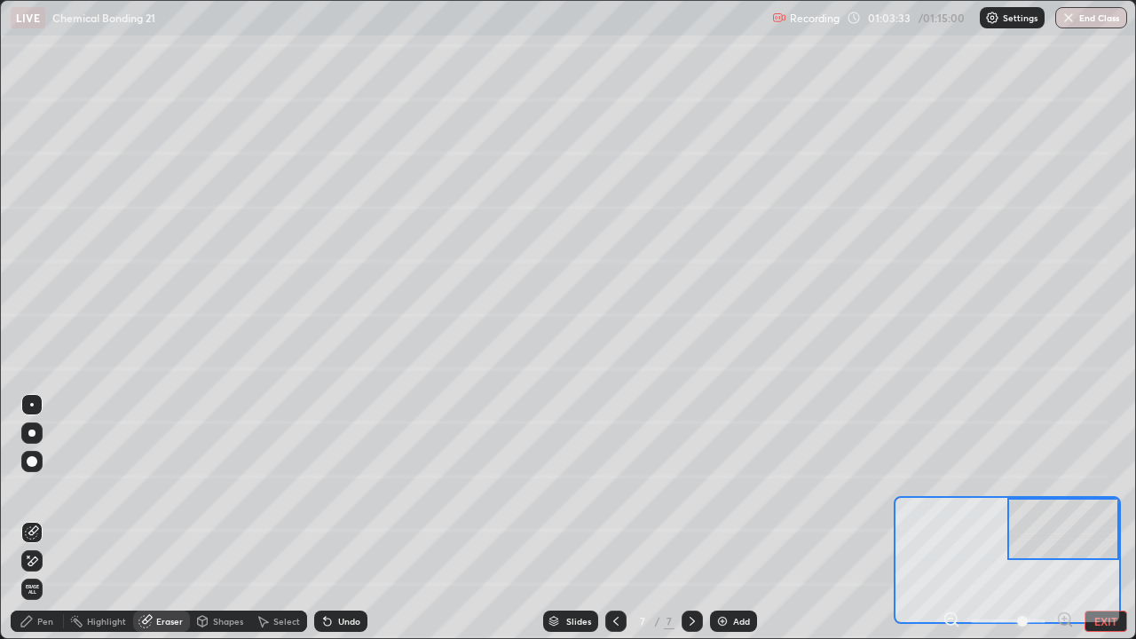
click at [28, 518] on icon at bounding box center [27, 621] width 14 height 14
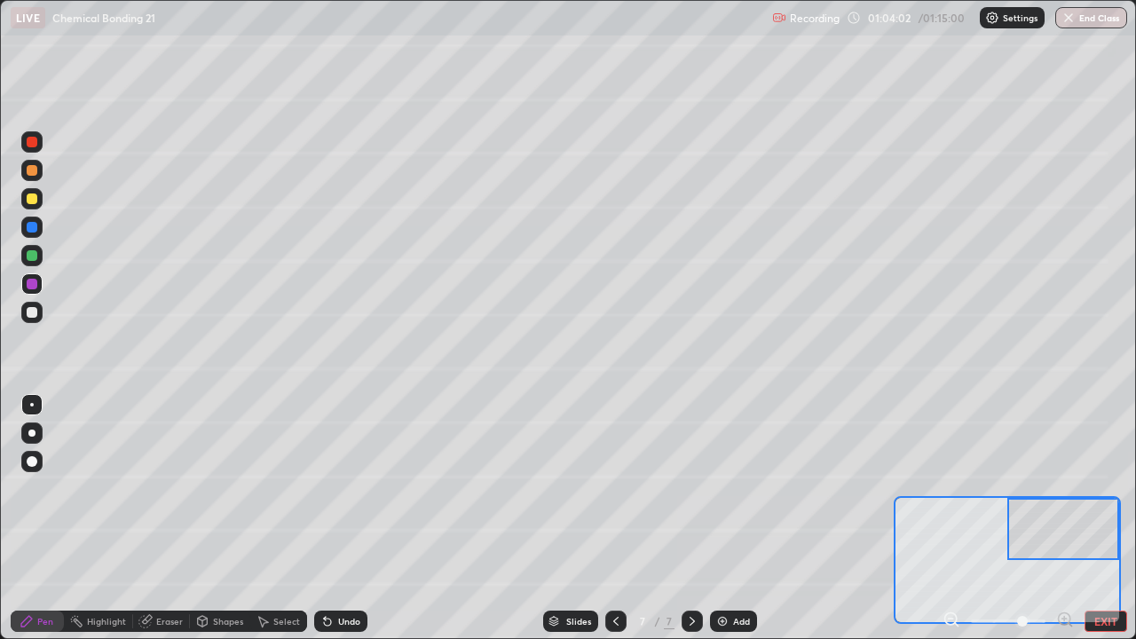
click at [24, 192] on div at bounding box center [31, 198] width 21 height 21
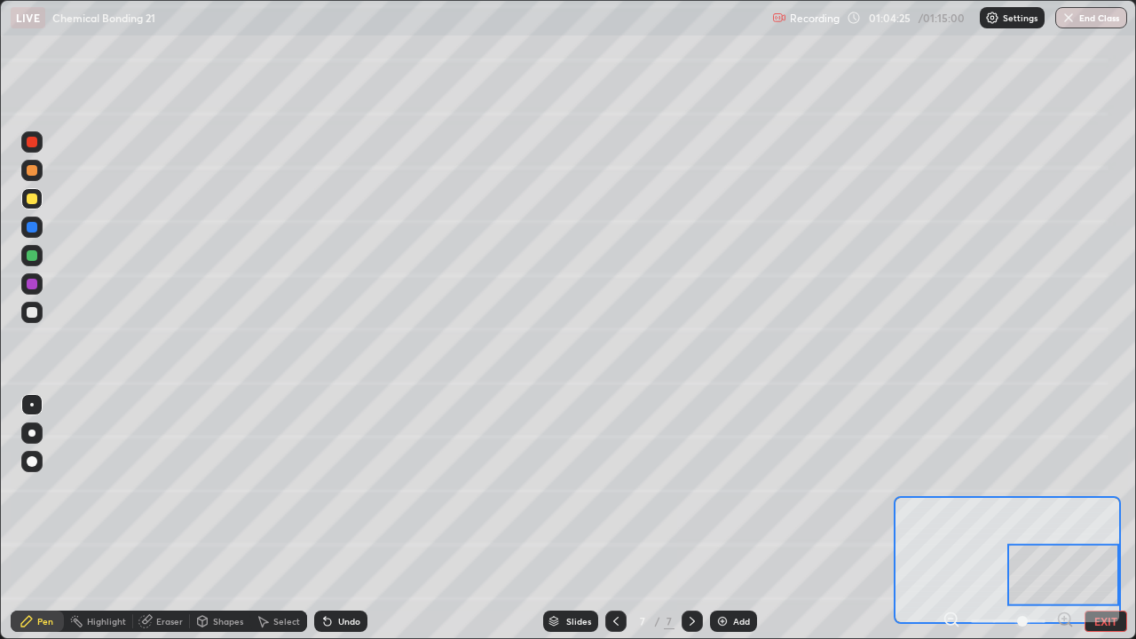
click at [1105, 518] on div at bounding box center [1063, 575] width 112 height 62
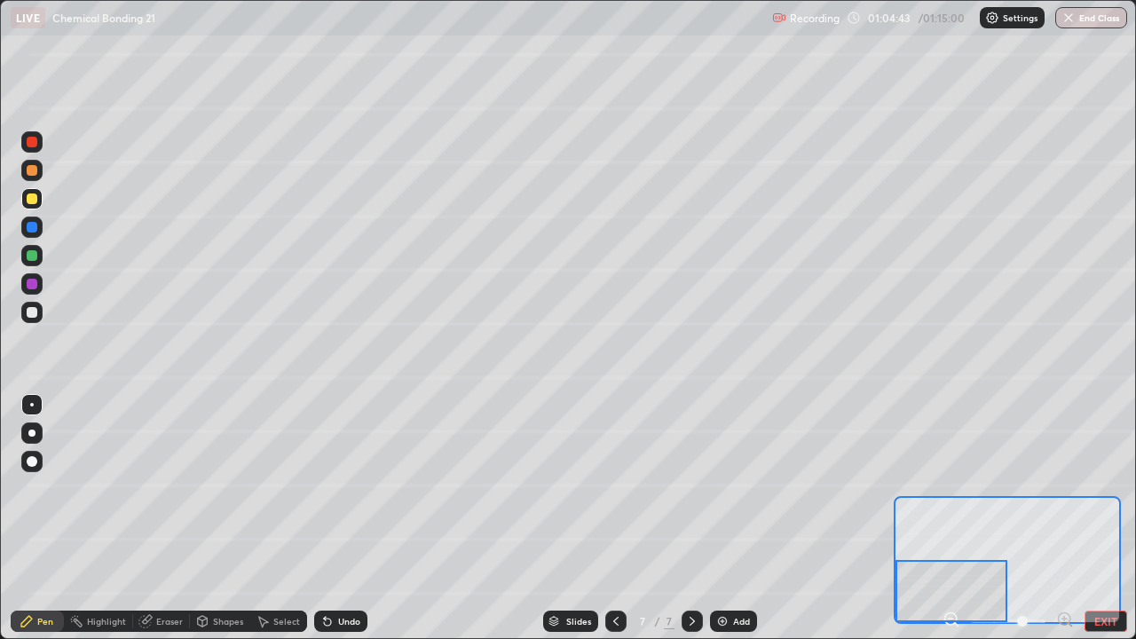
click at [32, 285] on div at bounding box center [32, 284] width 11 height 11
click at [157, 518] on div "Eraser" at bounding box center [169, 621] width 27 height 9
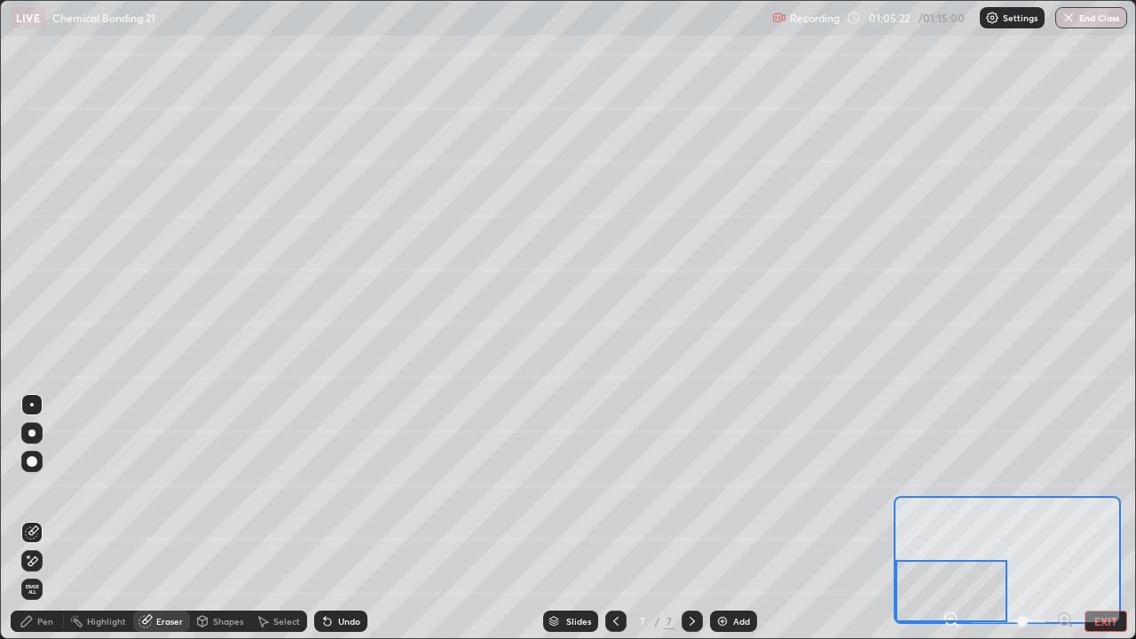
click at [42, 518] on div "Pen" at bounding box center [45, 621] width 16 height 9
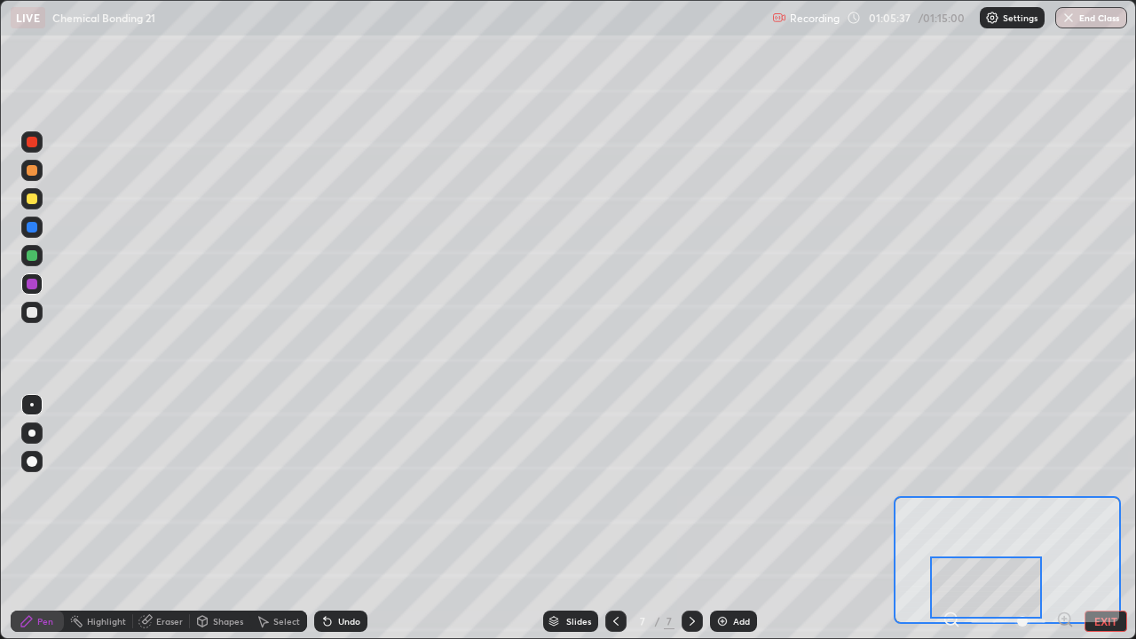
click at [33, 309] on div at bounding box center [32, 312] width 11 height 11
click at [32, 282] on div at bounding box center [32, 284] width 11 height 11
click at [1111, 518] on button "EXIT" at bounding box center [1105, 620] width 43 height 21
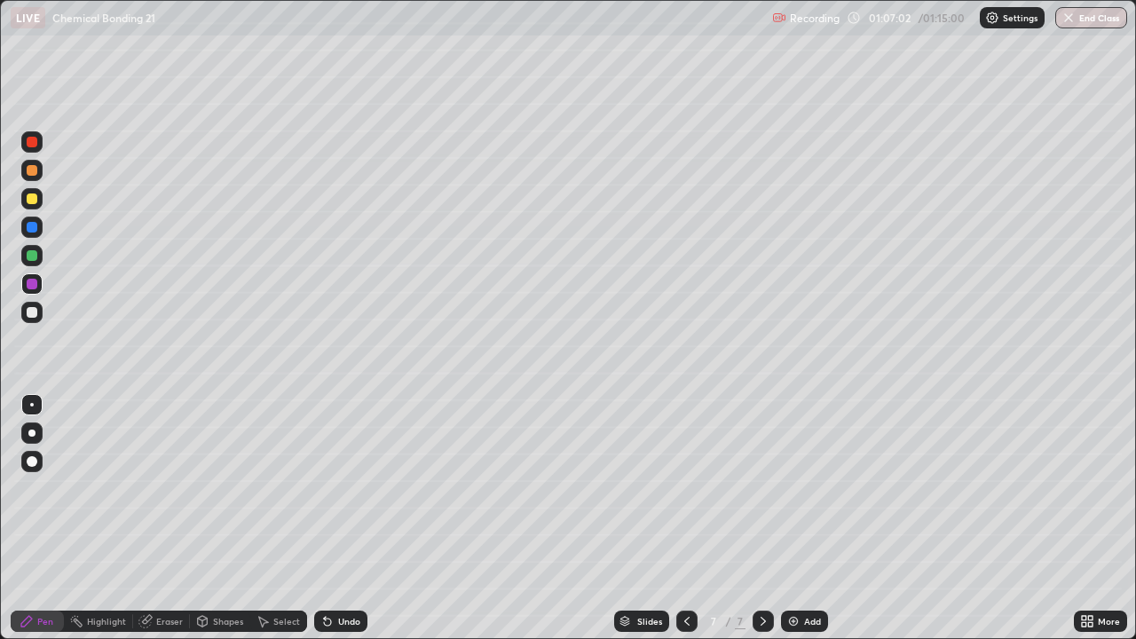
click at [29, 309] on div at bounding box center [32, 312] width 11 height 11
click at [29, 224] on div at bounding box center [32, 227] width 11 height 11
click at [917, 13] on div "/ 01:15:00" at bounding box center [943, 17] width 55 height 11
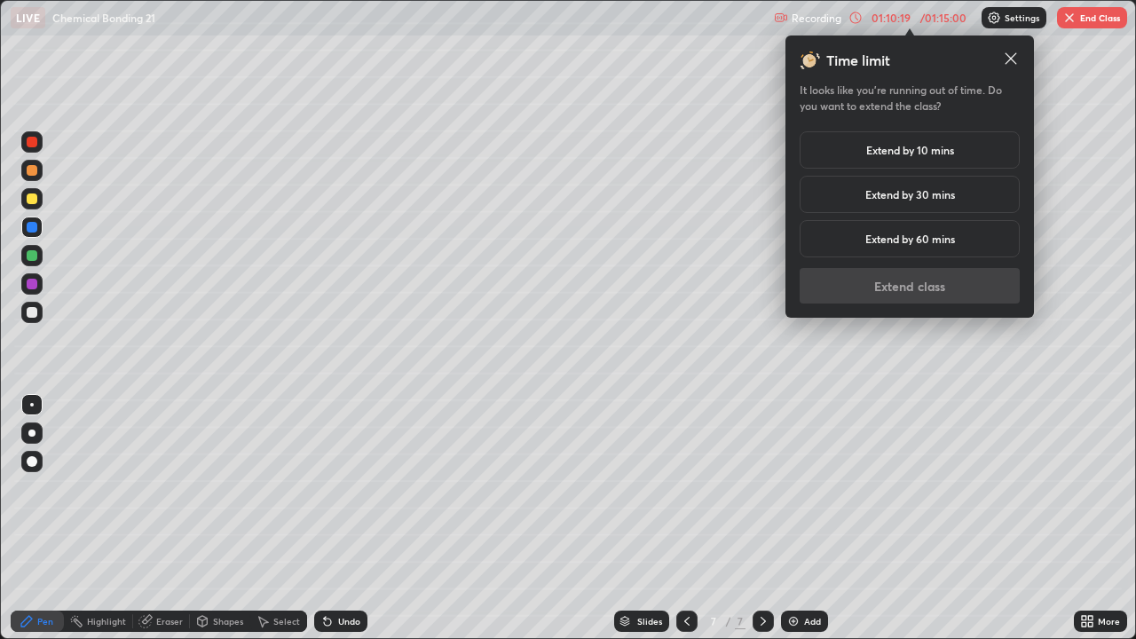
click at [955, 154] on div "Extend by 10 mins" at bounding box center [909, 149] width 220 height 37
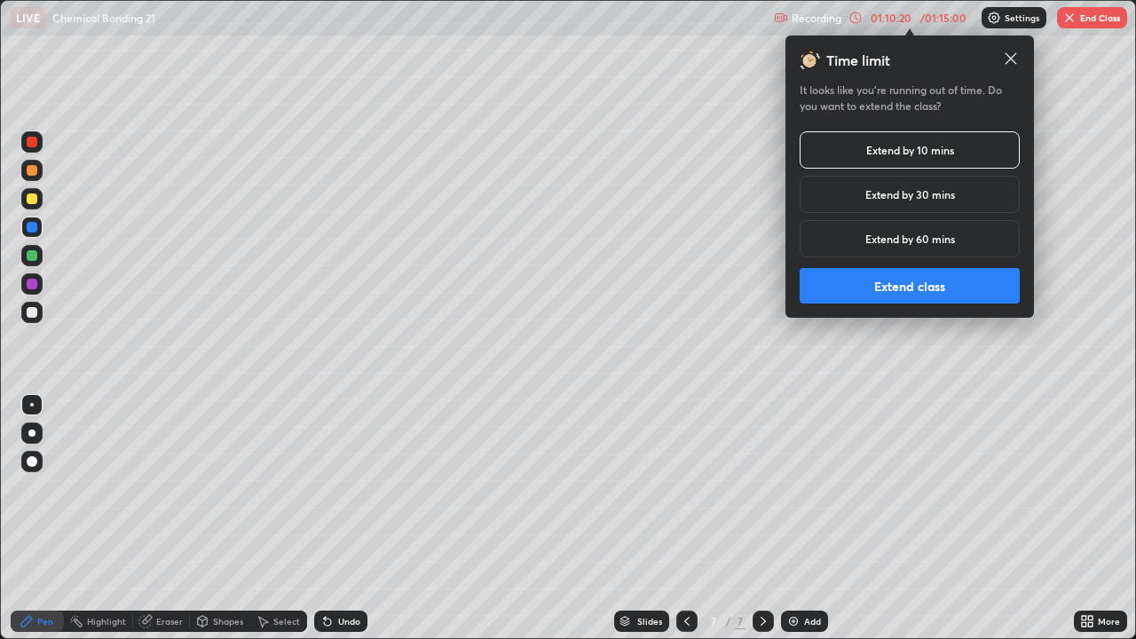
click at [924, 287] on button "Extend class" at bounding box center [909, 285] width 220 height 35
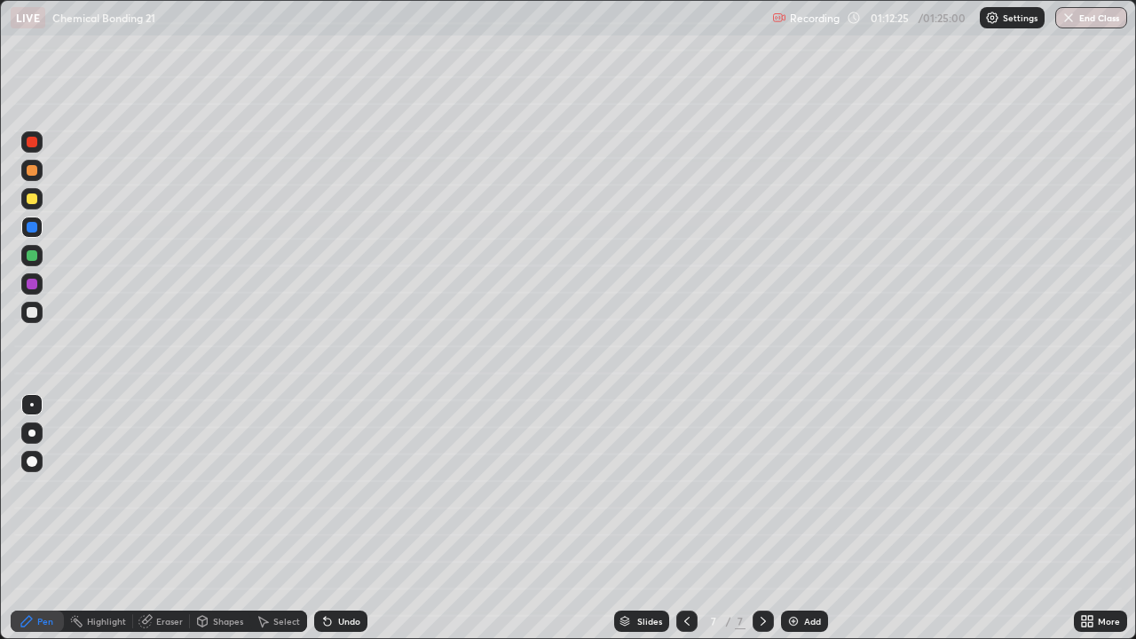
click at [339, 518] on div "Undo" at bounding box center [340, 620] width 53 height 21
click at [344, 518] on div "Undo" at bounding box center [349, 621] width 22 height 9
click at [346, 518] on div "Undo" at bounding box center [349, 621] width 22 height 9
click at [344, 518] on div "Undo" at bounding box center [349, 621] width 22 height 9
click at [349, 518] on div "Undo" at bounding box center [349, 621] width 22 height 9
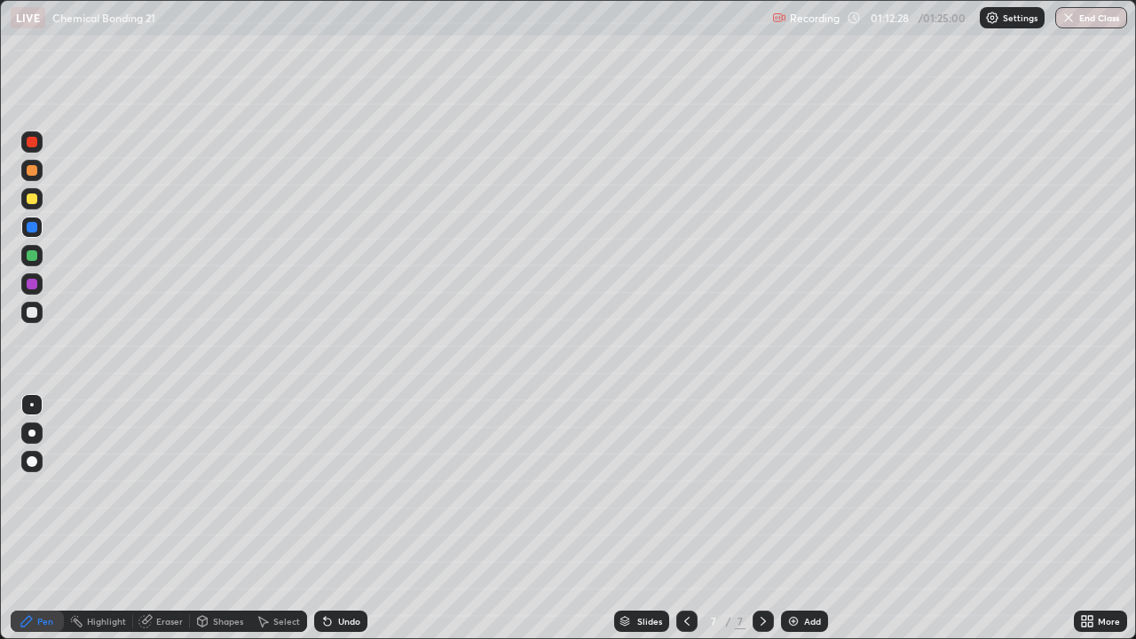
click at [344, 518] on div "Undo" at bounding box center [349, 621] width 22 height 9
click at [358, 518] on div "Undo" at bounding box center [349, 621] width 22 height 9
click at [356, 518] on div "Undo" at bounding box center [349, 621] width 22 height 9
click at [350, 518] on div "Undo" at bounding box center [349, 621] width 22 height 9
click at [349, 518] on div "Undo" at bounding box center [349, 621] width 22 height 9
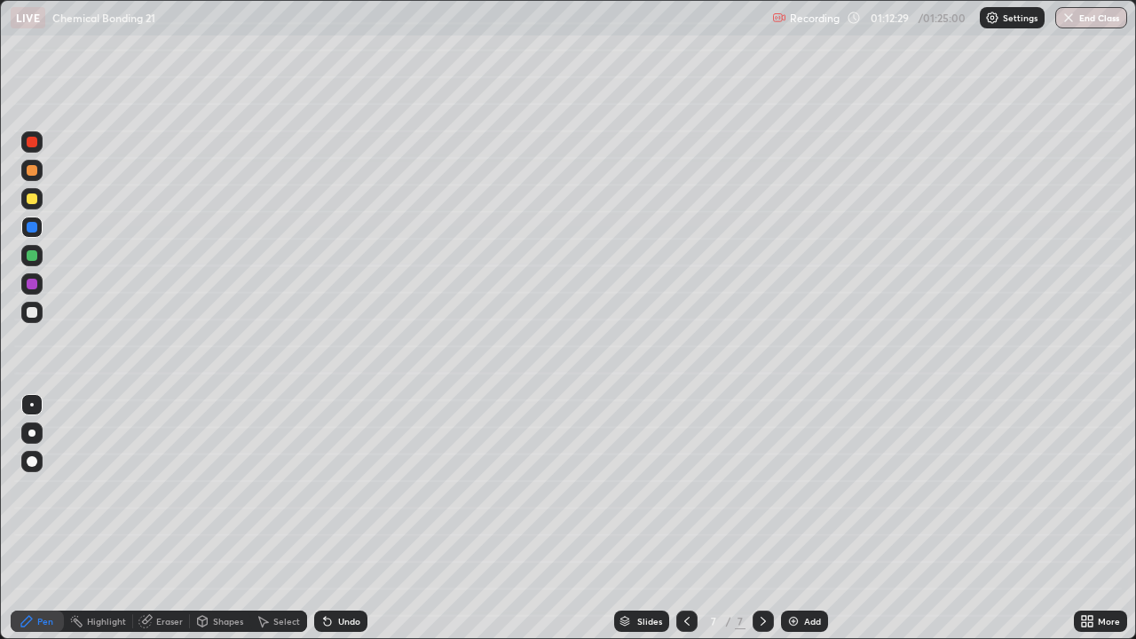
click at [355, 518] on div "Undo" at bounding box center [349, 621] width 22 height 9
click at [346, 518] on div "Undo" at bounding box center [349, 621] width 22 height 9
click at [348, 518] on div "Undo" at bounding box center [349, 621] width 22 height 9
click at [345, 518] on div "Undo" at bounding box center [340, 620] width 53 height 21
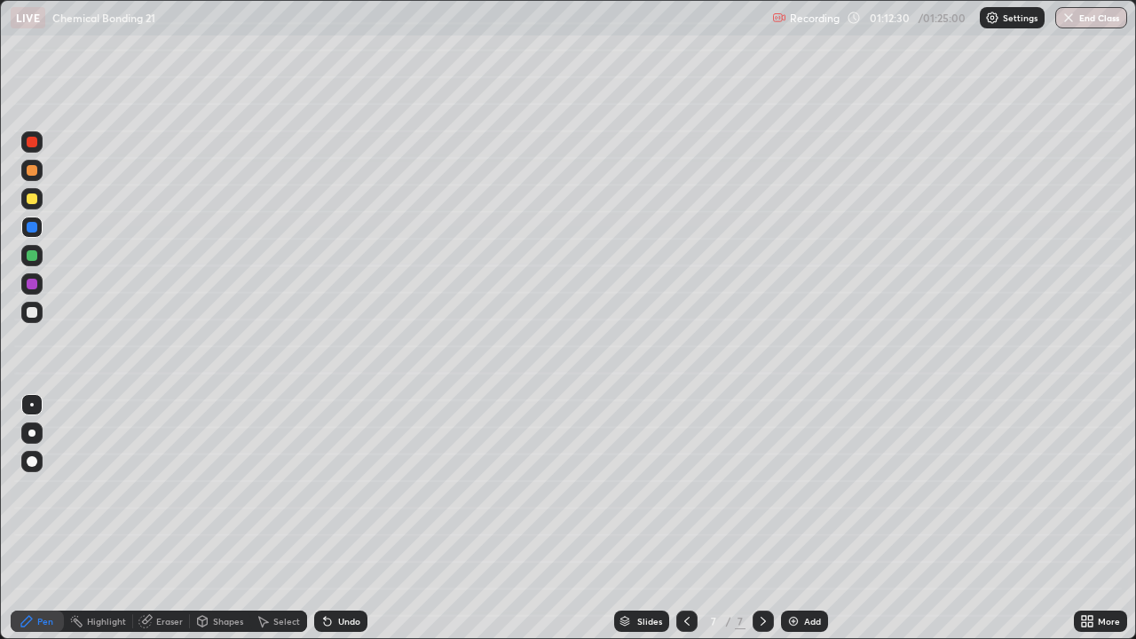
click at [344, 518] on div "Undo" at bounding box center [340, 620] width 53 height 21
click at [343, 518] on div "Undo" at bounding box center [340, 620] width 53 height 21
click at [693, 518] on div at bounding box center [686, 620] width 21 height 21
click at [692, 518] on div at bounding box center [686, 620] width 21 height 21
click at [763, 518] on div at bounding box center [762, 620] width 21 height 21
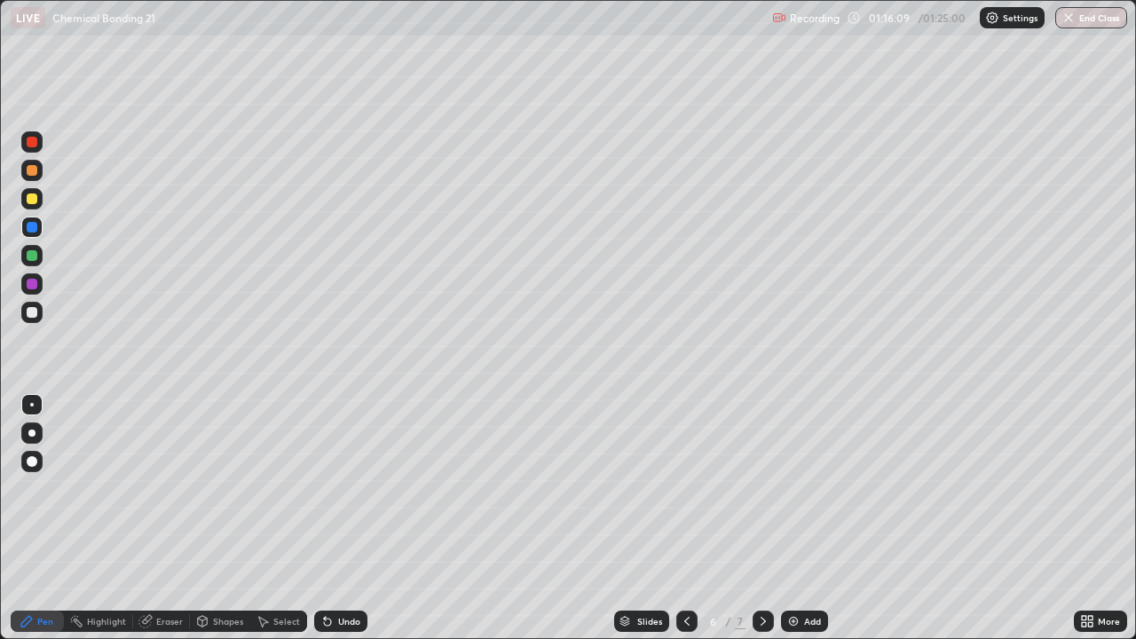
click at [760, 518] on icon at bounding box center [763, 621] width 14 height 14
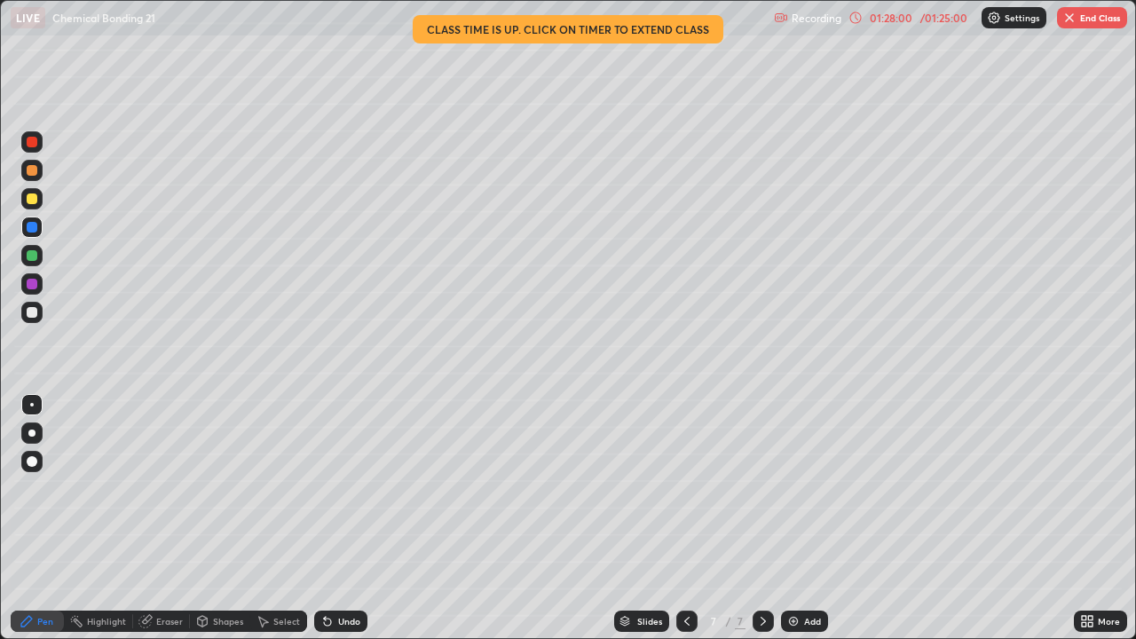
click at [1077, 20] on button "End Class" at bounding box center [1092, 17] width 70 height 21
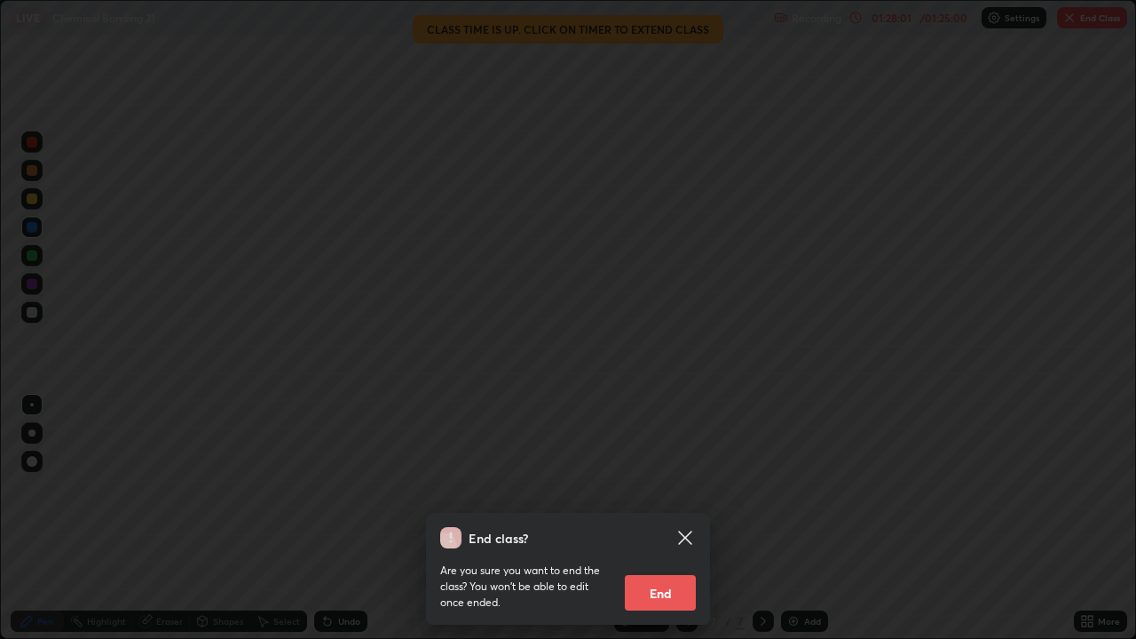
click at [674, 518] on button "End" at bounding box center [660, 592] width 71 height 35
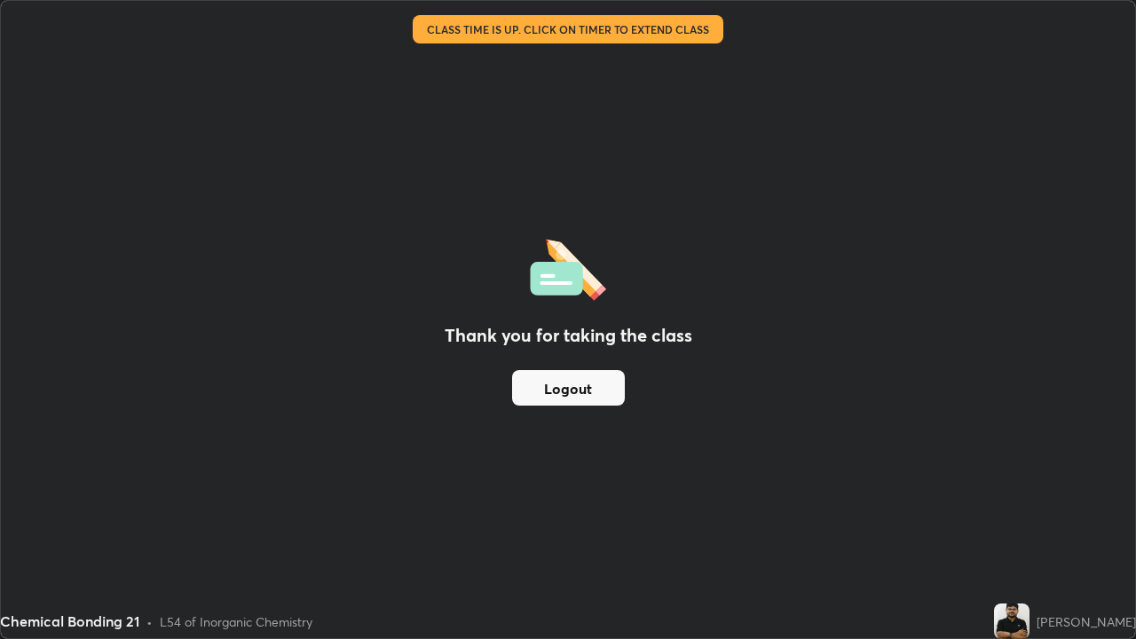
click at [608, 384] on button "Logout" at bounding box center [568, 387] width 113 height 35
